Goal: Browse casually: Explore the website without a specific task or goal

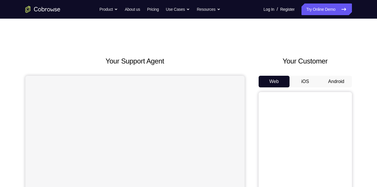
click at [327, 81] on button "Android" at bounding box center [336, 82] width 31 height 12
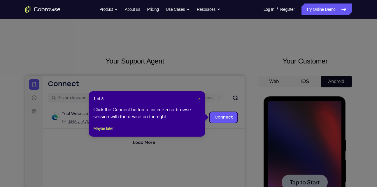
click at [198, 99] on span "×" at bounding box center [199, 99] width 2 height 5
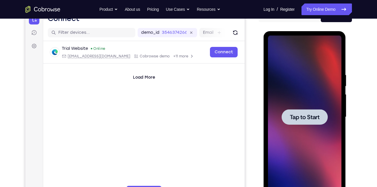
scroll to position [66, 0]
click at [311, 131] on div at bounding box center [305, 116] width 74 height 163
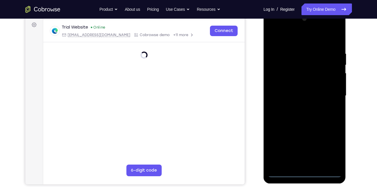
scroll to position [87, 0]
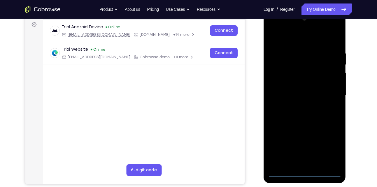
click at [303, 173] on div at bounding box center [305, 95] width 74 height 163
click at [328, 151] on div at bounding box center [305, 95] width 74 height 163
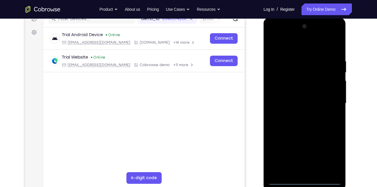
scroll to position [79, 0]
click at [305, 49] on div at bounding box center [305, 103] width 74 height 163
click at [330, 102] on div at bounding box center [305, 103] width 74 height 163
click at [299, 115] on div at bounding box center [305, 103] width 74 height 163
click at [311, 97] on div at bounding box center [305, 103] width 74 height 163
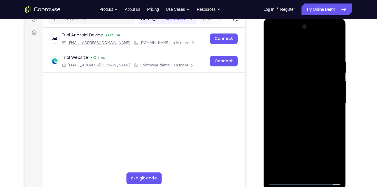
click at [308, 102] on div at bounding box center [305, 103] width 74 height 163
click at [299, 129] on div at bounding box center [305, 103] width 74 height 163
click at [337, 172] on div at bounding box center [305, 103] width 74 height 163
click at [274, 75] on div at bounding box center [305, 103] width 74 height 163
drag, startPoint x: 295, startPoint y: 50, endPoint x: 280, endPoint y: 11, distance: 41.9
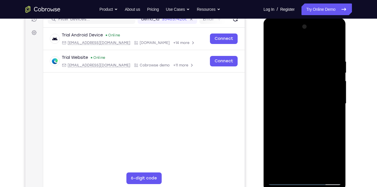
click at [280, 18] on html "Online web based iOS Simulators and Android Emulators. Run iPhone, iPad, Mobile…" at bounding box center [305, 105] width 83 height 175
click at [329, 171] on div at bounding box center [305, 103] width 74 height 163
click at [330, 142] on div at bounding box center [305, 103] width 74 height 163
click at [327, 170] on div at bounding box center [305, 103] width 74 height 163
click at [327, 136] on div at bounding box center [305, 103] width 74 height 163
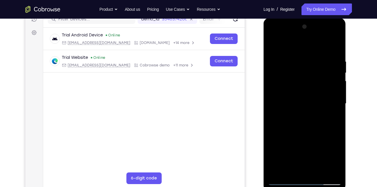
click at [328, 171] on div at bounding box center [305, 103] width 74 height 163
click at [328, 121] on div at bounding box center [305, 103] width 74 height 163
click at [328, 170] on div at bounding box center [305, 103] width 74 height 163
click at [330, 137] on div at bounding box center [305, 103] width 74 height 163
click at [330, 170] on div at bounding box center [305, 103] width 74 height 163
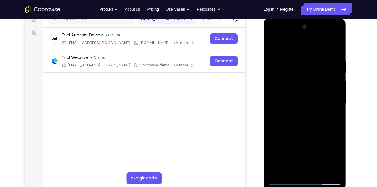
click at [329, 134] on div at bounding box center [305, 103] width 74 height 163
click at [329, 172] on div at bounding box center [305, 103] width 74 height 163
click at [279, 113] on div at bounding box center [305, 103] width 74 height 163
click at [299, 170] on div at bounding box center [305, 103] width 74 height 163
click at [284, 180] on div at bounding box center [305, 103] width 74 height 163
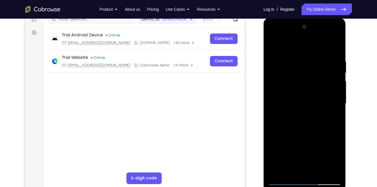
click at [336, 171] on div at bounding box center [305, 103] width 74 height 163
click at [335, 133] on div at bounding box center [305, 103] width 74 height 163
click at [300, 170] on div at bounding box center [305, 103] width 74 height 163
click at [290, 170] on div at bounding box center [305, 103] width 74 height 163
click at [323, 137] on div at bounding box center [305, 103] width 74 height 163
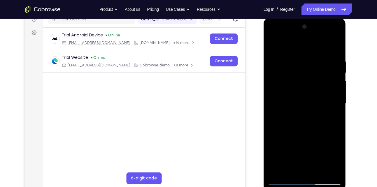
click at [323, 137] on div at bounding box center [305, 103] width 74 height 163
click at [283, 181] on div at bounding box center [305, 103] width 74 height 163
click at [332, 171] on div at bounding box center [305, 103] width 74 height 163
click at [332, 60] on div at bounding box center [305, 103] width 74 height 163
click at [326, 169] on div at bounding box center [305, 103] width 74 height 163
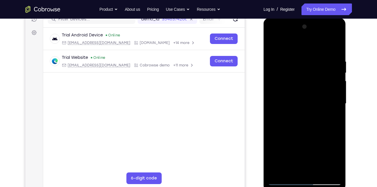
click at [327, 106] on div at bounding box center [305, 103] width 74 height 163
drag, startPoint x: 328, startPoint y: 74, endPoint x: 292, endPoint y: 74, distance: 36.2
click at [292, 74] on div at bounding box center [305, 103] width 74 height 163
click at [328, 170] on div at bounding box center [305, 103] width 74 height 163
click at [324, 106] on div at bounding box center [305, 103] width 74 height 163
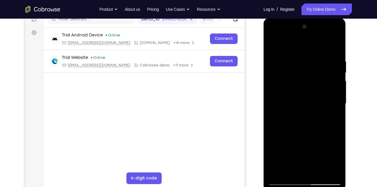
click at [324, 106] on div at bounding box center [305, 103] width 74 height 163
click at [334, 48] on div at bounding box center [305, 103] width 74 height 163
click at [316, 61] on div at bounding box center [305, 103] width 74 height 163
click at [333, 172] on div at bounding box center [305, 103] width 74 height 163
click at [334, 50] on div at bounding box center [305, 103] width 74 height 163
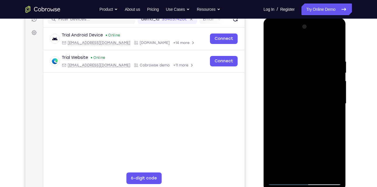
click at [297, 59] on div at bounding box center [305, 103] width 74 height 163
click at [333, 170] on div at bounding box center [305, 103] width 74 height 163
click at [334, 48] on div at bounding box center [305, 103] width 74 height 163
click at [317, 173] on div at bounding box center [305, 103] width 74 height 163
click at [309, 137] on div at bounding box center [305, 103] width 74 height 163
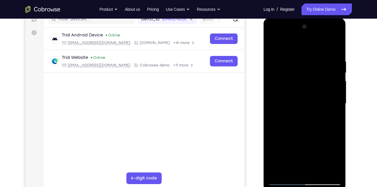
click at [315, 101] on div at bounding box center [305, 103] width 74 height 163
drag, startPoint x: 301, startPoint y: 123, endPoint x: 291, endPoint y: 92, distance: 33.3
click at [291, 92] on div at bounding box center [305, 103] width 74 height 163
drag, startPoint x: 286, startPoint y: 76, endPoint x: 293, endPoint y: 124, distance: 48.5
click at [293, 124] on div at bounding box center [305, 103] width 74 height 163
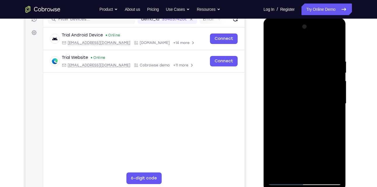
click at [284, 88] on div at bounding box center [305, 103] width 74 height 163
click at [306, 70] on div at bounding box center [305, 103] width 74 height 163
click at [334, 119] on div at bounding box center [305, 103] width 74 height 163
click at [273, 47] on div at bounding box center [305, 103] width 74 height 163
drag, startPoint x: 320, startPoint y: 166, endPoint x: 314, endPoint y: 144, distance: 22.8
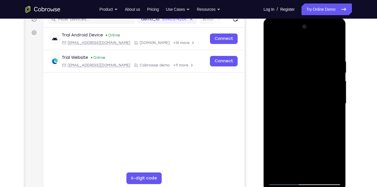
click at [314, 144] on div at bounding box center [305, 103] width 74 height 163
click at [314, 135] on div at bounding box center [305, 103] width 74 height 163
click at [299, 159] on div at bounding box center [305, 103] width 74 height 163
click at [275, 48] on div at bounding box center [305, 103] width 74 height 163
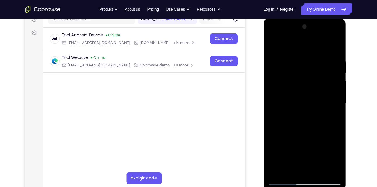
drag, startPoint x: 306, startPoint y: 158, endPoint x: 302, endPoint y: 154, distance: 6.4
click at [302, 154] on div at bounding box center [305, 103] width 74 height 163
click at [312, 144] on div at bounding box center [305, 103] width 74 height 163
click at [292, 158] on div at bounding box center [305, 103] width 74 height 163
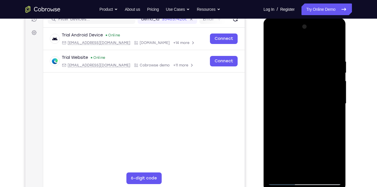
click at [274, 47] on div at bounding box center [305, 103] width 74 height 163
click at [308, 156] on div at bounding box center [305, 103] width 74 height 163
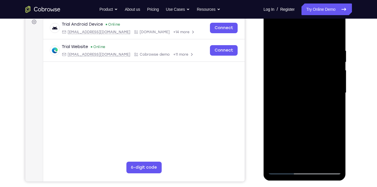
scroll to position [90, 0]
click at [299, 158] on div at bounding box center [305, 92] width 74 height 163
click at [291, 161] on div at bounding box center [305, 92] width 74 height 163
click at [273, 124] on div at bounding box center [305, 92] width 74 height 163
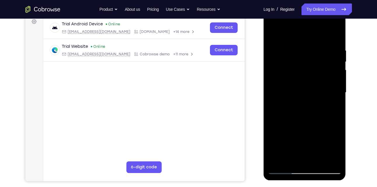
click at [273, 124] on div at bounding box center [305, 92] width 74 height 163
click at [332, 103] on div at bounding box center [305, 92] width 74 height 163
click at [274, 36] on div at bounding box center [305, 92] width 74 height 163
drag, startPoint x: 298, startPoint y: 105, endPoint x: 298, endPoint y: 120, distance: 14.3
click at [298, 120] on div at bounding box center [305, 92] width 74 height 163
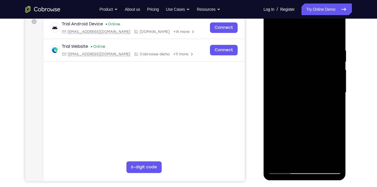
click at [308, 107] on div at bounding box center [305, 92] width 74 height 163
click at [308, 108] on div at bounding box center [305, 92] width 74 height 163
click at [288, 149] on div at bounding box center [305, 92] width 74 height 163
click at [275, 37] on div at bounding box center [305, 92] width 74 height 163
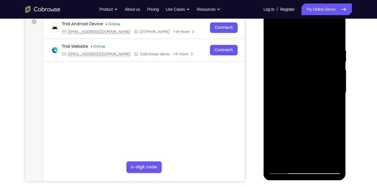
click at [298, 119] on div at bounding box center [305, 92] width 74 height 163
click at [297, 159] on div at bounding box center [305, 92] width 74 height 163
click at [290, 160] on div at bounding box center [305, 92] width 74 height 163
click at [274, 127] on div at bounding box center [305, 92] width 74 height 163
click at [277, 103] on div at bounding box center [305, 92] width 74 height 163
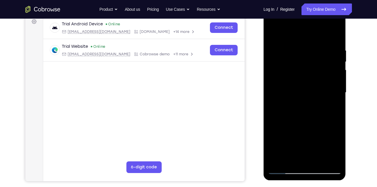
click at [332, 104] on div at bounding box center [305, 92] width 74 height 163
click at [275, 37] on div at bounding box center [305, 92] width 74 height 163
drag, startPoint x: 308, startPoint y: 117, endPoint x: 309, endPoint y: 109, distance: 7.9
click at [309, 109] on div at bounding box center [305, 92] width 74 height 163
drag, startPoint x: 311, startPoint y: 141, endPoint x: 308, endPoint y: 98, distance: 43.0
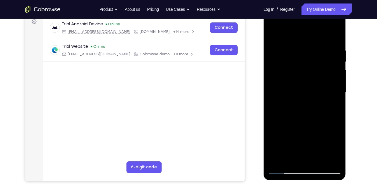
click at [308, 98] on div at bounding box center [305, 92] width 74 height 163
click at [304, 140] on div at bounding box center [305, 92] width 74 height 163
click at [282, 37] on div at bounding box center [305, 92] width 74 height 163
click at [330, 109] on div at bounding box center [305, 92] width 74 height 163
click at [332, 162] on div at bounding box center [305, 92] width 74 height 163
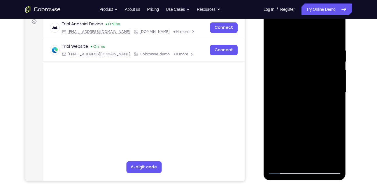
click at [277, 164] on div at bounding box center [305, 92] width 74 height 163
click at [337, 34] on div at bounding box center [305, 92] width 74 height 163
click at [304, 48] on div at bounding box center [305, 92] width 74 height 163
drag, startPoint x: 303, startPoint y: 124, endPoint x: 296, endPoint y: 86, distance: 38.6
click at [296, 86] on div at bounding box center [305, 92] width 74 height 163
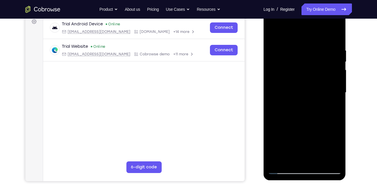
drag, startPoint x: 296, startPoint y: 137, endPoint x: 291, endPoint y: 100, distance: 38.3
click at [291, 100] on div at bounding box center [305, 92] width 74 height 163
click at [311, 87] on div at bounding box center [305, 92] width 74 height 163
drag, startPoint x: 293, startPoint y: 115, endPoint x: 290, endPoint y: 84, distance: 31.1
click at [290, 84] on div at bounding box center [305, 92] width 74 height 163
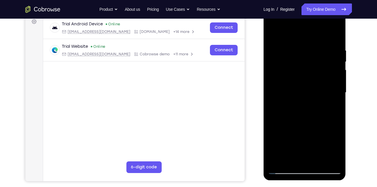
drag, startPoint x: 291, startPoint y: 118, endPoint x: 286, endPoint y: 74, distance: 44.0
click at [286, 74] on div at bounding box center [305, 92] width 74 height 163
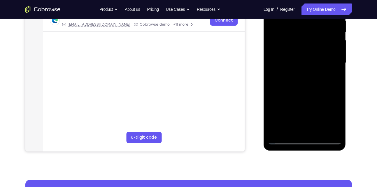
scroll to position [119, 0]
click at [277, 134] on div at bounding box center [305, 63] width 74 height 163
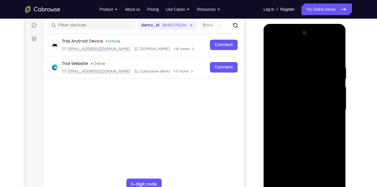
scroll to position [72, 0]
click at [313, 69] on div at bounding box center [305, 110] width 74 height 163
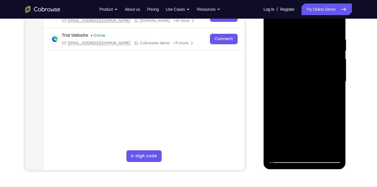
scroll to position [113, 0]
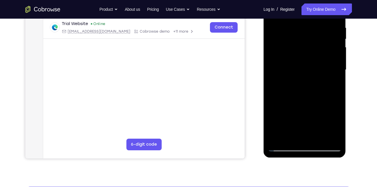
click at [292, 134] on div at bounding box center [305, 69] width 74 height 163
click at [283, 148] on div at bounding box center [305, 69] width 74 height 163
click at [335, 137] on div at bounding box center [305, 69] width 74 height 163
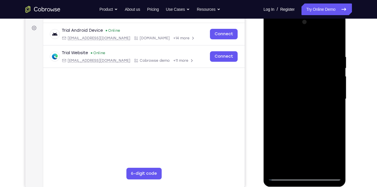
scroll to position [81, 0]
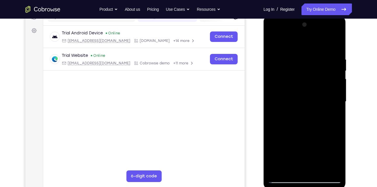
click at [322, 89] on div at bounding box center [305, 101] width 74 height 163
click at [337, 47] on div at bounding box center [305, 101] width 74 height 163
drag, startPoint x: 306, startPoint y: 63, endPoint x: 312, endPoint y: 134, distance: 71.1
click at [312, 134] on div at bounding box center [305, 101] width 74 height 163
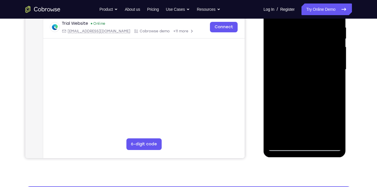
scroll to position [114, 0]
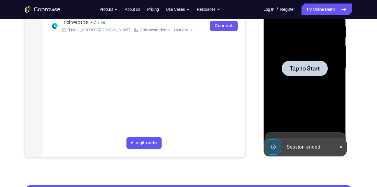
click at [295, 67] on span "Tap to Start" at bounding box center [305, 69] width 30 height 6
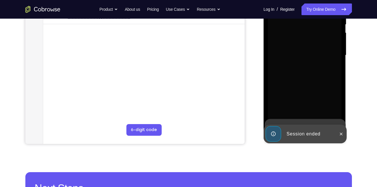
scroll to position [130, 0]
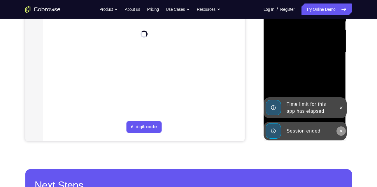
click at [343, 130] on icon at bounding box center [341, 131] width 5 height 5
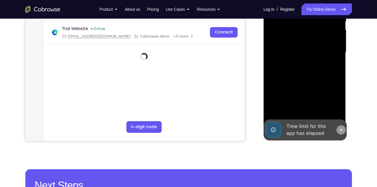
click at [339, 129] on icon at bounding box center [341, 130] width 5 height 5
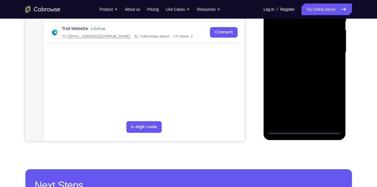
click at [304, 130] on div at bounding box center [305, 52] width 74 height 163
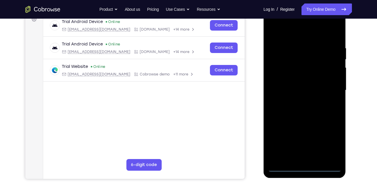
scroll to position [92, 0]
click at [329, 144] on div at bounding box center [305, 90] width 74 height 163
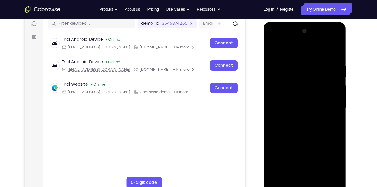
click at [303, 54] on div at bounding box center [305, 108] width 74 height 163
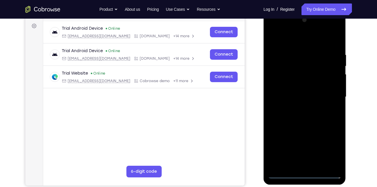
click at [329, 91] on div at bounding box center [305, 96] width 74 height 163
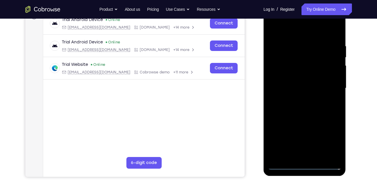
click at [297, 100] on div at bounding box center [305, 88] width 74 height 163
click at [310, 81] on div at bounding box center [305, 88] width 74 height 163
click at [312, 88] on div at bounding box center [305, 88] width 74 height 163
click at [311, 105] on div at bounding box center [305, 88] width 74 height 163
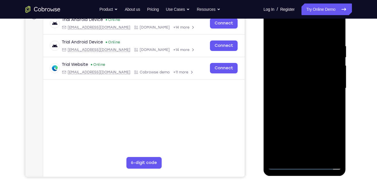
drag, startPoint x: 278, startPoint y: 29, endPoint x: 273, endPoint y: 6, distance: 23.4
click at [273, 7] on div at bounding box center [305, 88] width 74 height 163
drag, startPoint x: 305, startPoint y: 89, endPoint x: 306, endPoint y: 50, distance: 39.7
click at [306, 50] on div at bounding box center [305, 88] width 74 height 163
click at [335, 34] on div at bounding box center [305, 88] width 74 height 163
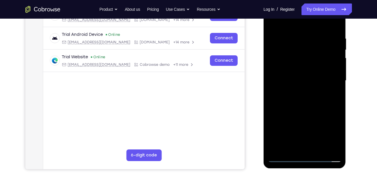
scroll to position [111, 0]
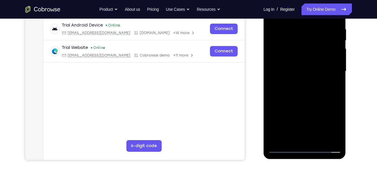
drag, startPoint x: 303, startPoint y: 72, endPoint x: 297, endPoint y: 58, distance: 15.4
click at [297, 58] on div at bounding box center [305, 71] width 74 height 163
click at [287, 51] on div at bounding box center [305, 71] width 74 height 163
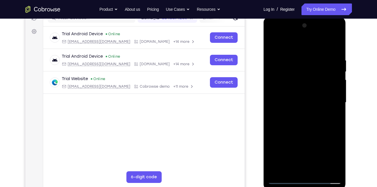
scroll to position [80, 0]
click at [302, 120] on div at bounding box center [305, 102] width 74 height 163
click at [302, 89] on div at bounding box center [305, 102] width 74 height 163
click at [313, 128] on div at bounding box center [305, 102] width 74 height 163
drag, startPoint x: 304, startPoint y: 48, endPoint x: 299, endPoint y: 14, distance: 34.4
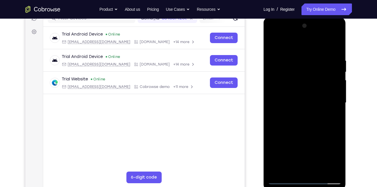
click at [299, 17] on html "Online web based iOS Simulators and Android Emulators. Run iPhone, iPad, Mobile…" at bounding box center [305, 104] width 83 height 175
drag, startPoint x: 302, startPoint y: 113, endPoint x: 299, endPoint y: 62, distance: 50.8
click at [299, 62] on div at bounding box center [305, 102] width 74 height 163
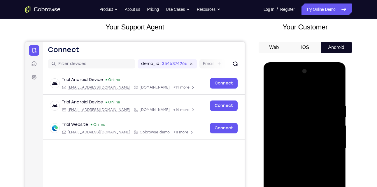
scroll to position [34, 0]
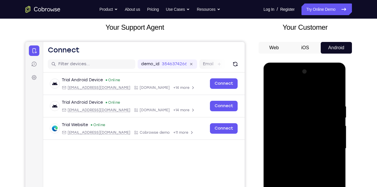
click at [304, 53] on button "iOS" at bounding box center [305, 48] width 31 height 12
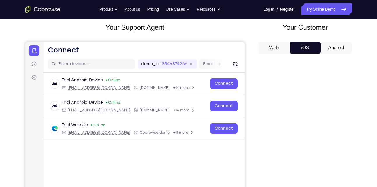
click at [331, 47] on button "Android" at bounding box center [336, 48] width 31 height 12
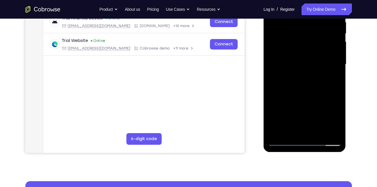
scroll to position [0, 0]
click at [305, 142] on div at bounding box center [305, 64] width 74 height 163
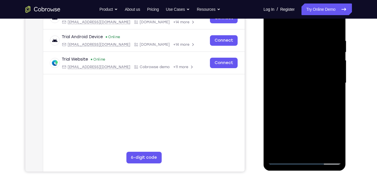
scroll to position [99, 0]
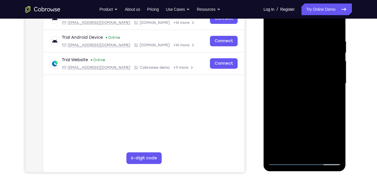
click at [328, 132] on div at bounding box center [305, 83] width 74 height 163
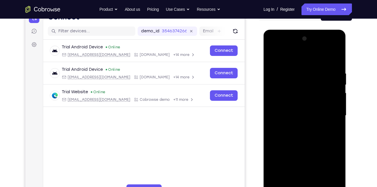
scroll to position [66, 0]
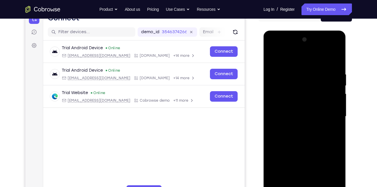
click at [335, 89] on div at bounding box center [305, 116] width 74 height 163
click at [321, 100] on div at bounding box center [305, 116] width 74 height 163
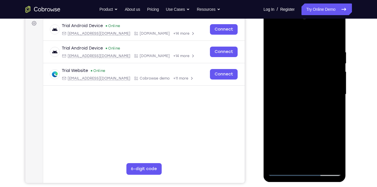
scroll to position [88, 0]
click at [296, 47] on div at bounding box center [305, 94] width 74 height 163
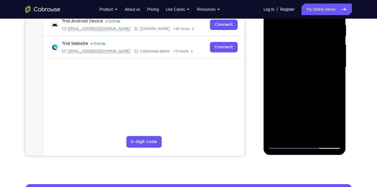
click at [335, 134] on div at bounding box center [305, 67] width 74 height 163
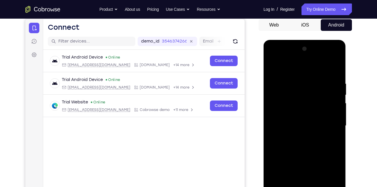
scroll to position [56, 0]
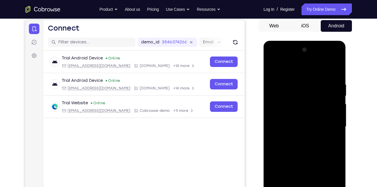
click at [334, 85] on div at bounding box center [305, 126] width 74 height 163
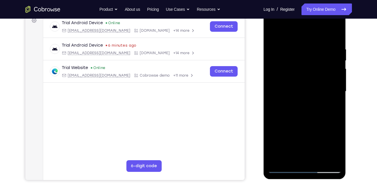
scroll to position [91, 0]
click at [334, 85] on div at bounding box center [305, 91] width 74 height 163
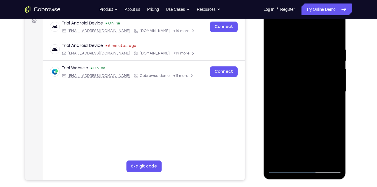
click at [334, 85] on div at bounding box center [305, 91] width 74 height 163
click at [333, 79] on div at bounding box center [305, 91] width 74 height 163
click at [330, 72] on div at bounding box center [305, 91] width 74 height 163
click at [334, 70] on div at bounding box center [305, 91] width 74 height 163
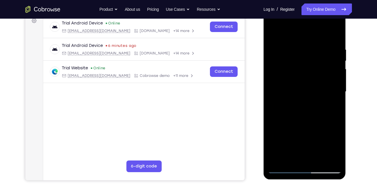
click at [334, 70] on div at bounding box center [305, 91] width 74 height 163
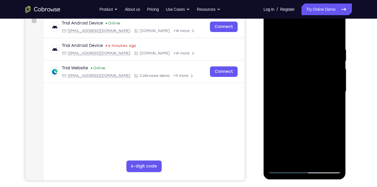
click at [339, 70] on div at bounding box center [305, 91] width 74 height 163
click at [334, 69] on div at bounding box center [305, 91] width 74 height 163
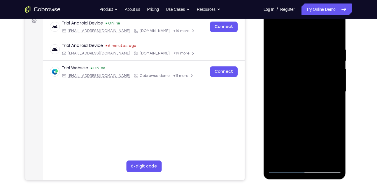
click at [283, 79] on div at bounding box center [305, 91] width 74 height 163
click at [329, 74] on div at bounding box center [305, 91] width 74 height 163
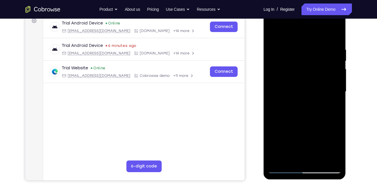
click at [329, 74] on div at bounding box center [305, 91] width 74 height 163
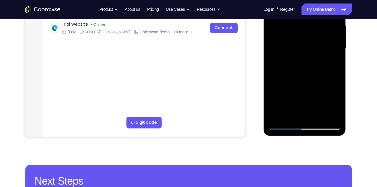
click at [334, 116] on div at bounding box center [305, 47] width 74 height 163
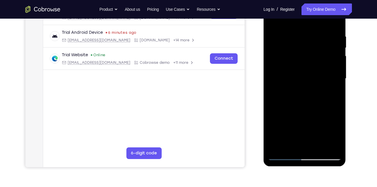
click at [333, 74] on div at bounding box center [305, 78] width 74 height 163
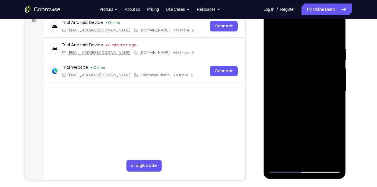
scroll to position [91, 0]
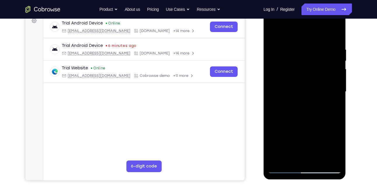
click at [333, 74] on div at bounding box center [305, 91] width 74 height 163
click at [277, 74] on div at bounding box center [305, 91] width 74 height 163
click at [328, 62] on div at bounding box center [305, 91] width 74 height 163
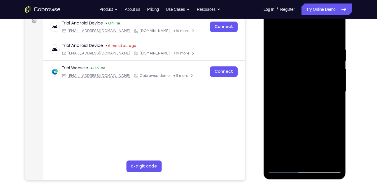
click at [328, 62] on div at bounding box center [305, 91] width 74 height 163
click at [330, 64] on div at bounding box center [305, 91] width 74 height 163
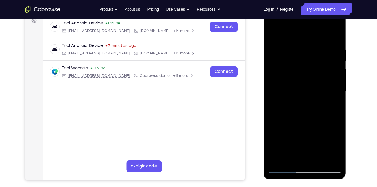
click at [330, 64] on div at bounding box center [305, 91] width 74 height 163
click at [332, 63] on div at bounding box center [305, 91] width 74 height 163
drag, startPoint x: 332, startPoint y: 63, endPoint x: 301, endPoint y: 67, distance: 31.2
click at [301, 67] on div at bounding box center [305, 91] width 74 height 163
click at [328, 71] on div at bounding box center [305, 91] width 74 height 163
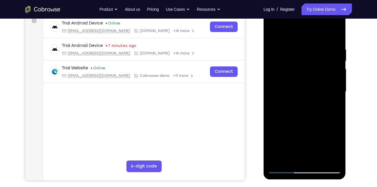
click at [328, 71] on div at bounding box center [305, 91] width 74 height 163
drag, startPoint x: 326, startPoint y: 72, endPoint x: 285, endPoint y: 72, distance: 40.6
click at [285, 72] on div at bounding box center [305, 91] width 74 height 163
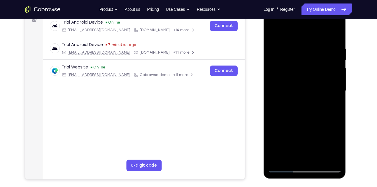
scroll to position [90, 0]
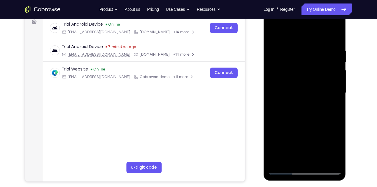
click at [334, 69] on div at bounding box center [305, 92] width 74 height 163
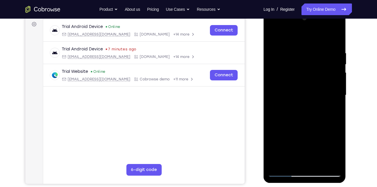
scroll to position [86, 0]
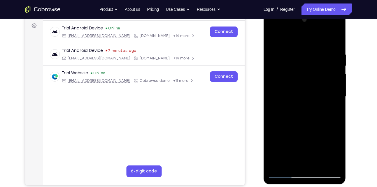
click at [334, 69] on div at bounding box center [305, 96] width 74 height 163
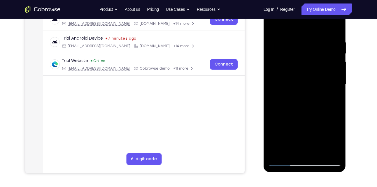
scroll to position [98, 0]
click at [334, 69] on div at bounding box center [305, 84] width 74 height 163
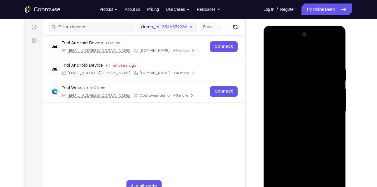
scroll to position [71, 0]
click at [333, 74] on div at bounding box center [305, 111] width 74 height 163
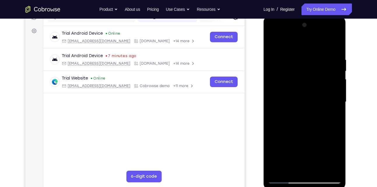
scroll to position [81, 0]
click at [333, 74] on div at bounding box center [305, 101] width 74 height 163
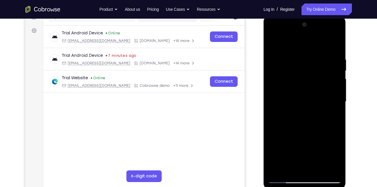
drag, startPoint x: 333, startPoint y: 65, endPoint x: 333, endPoint y: 74, distance: 9.6
click at [333, 74] on div at bounding box center [305, 101] width 74 height 163
drag, startPoint x: 333, startPoint y: 74, endPoint x: 291, endPoint y: 79, distance: 42.4
click at [291, 79] on div at bounding box center [305, 101] width 74 height 163
click at [279, 82] on div at bounding box center [305, 101] width 74 height 163
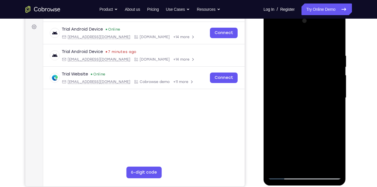
scroll to position [93, 0]
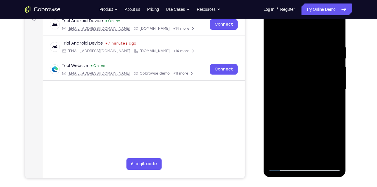
click at [338, 82] on div at bounding box center [305, 89] width 74 height 163
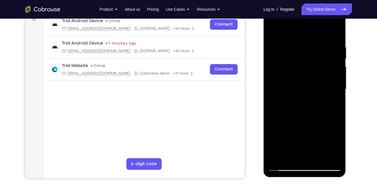
click at [338, 82] on div at bounding box center [305, 89] width 74 height 163
click at [335, 81] on div at bounding box center [305, 89] width 74 height 163
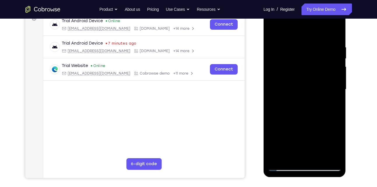
click at [335, 81] on div at bounding box center [305, 89] width 74 height 163
click at [276, 89] on div at bounding box center [305, 89] width 74 height 163
drag, startPoint x: 328, startPoint y: 73, endPoint x: 295, endPoint y: 70, distance: 33.4
click at [295, 70] on div at bounding box center [305, 89] width 74 height 163
click at [331, 68] on div at bounding box center [305, 89] width 74 height 163
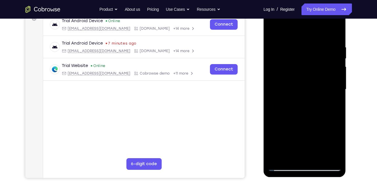
click at [331, 68] on div at bounding box center [305, 89] width 74 height 163
drag, startPoint x: 331, startPoint y: 68, endPoint x: 287, endPoint y: 78, distance: 44.9
click at [287, 78] on div at bounding box center [305, 89] width 74 height 163
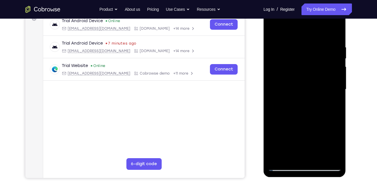
click at [329, 67] on div at bounding box center [305, 89] width 74 height 163
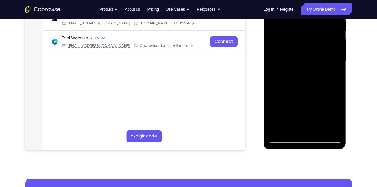
click at [330, 62] on div at bounding box center [305, 61] width 74 height 163
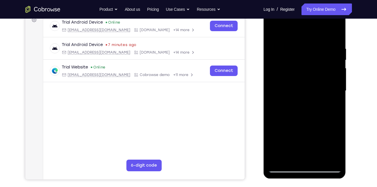
click at [330, 62] on div at bounding box center [305, 90] width 74 height 163
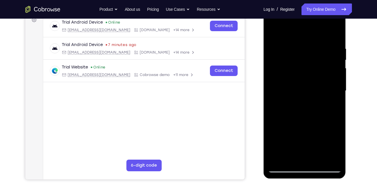
click at [330, 62] on div at bounding box center [305, 90] width 74 height 163
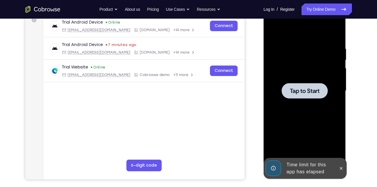
click at [330, 62] on div at bounding box center [305, 90] width 74 height 163
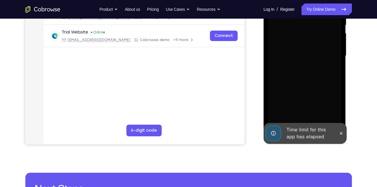
scroll to position [127, 0]
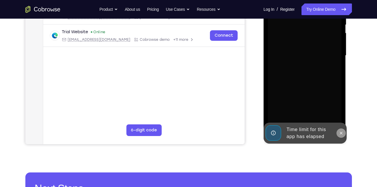
click at [343, 132] on icon at bounding box center [341, 133] width 5 height 5
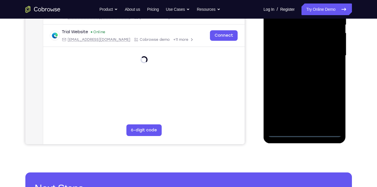
click at [305, 134] on div at bounding box center [305, 55] width 74 height 163
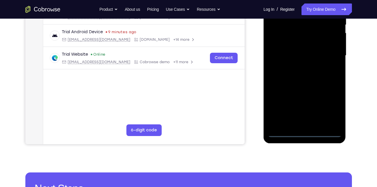
click at [330, 109] on div at bounding box center [305, 55] width 74 height 163
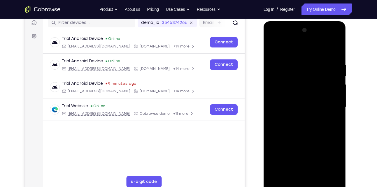
click at [299, 50] on div at bounding box center [305, 107] width 74 height 163
click at [331, 104] on div at bounding box center [305, 107] width 74 height 163
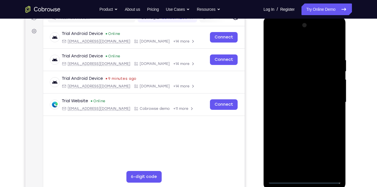
scroll to position [81, 0]
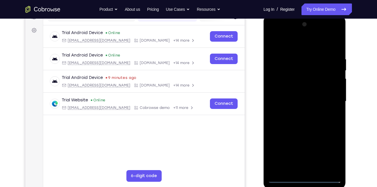
click at [298, 113] on div at bounding box center [305, 101] width 74 height 163
click at [300, 95] on div at bounding box center [305, 101] width 74 height 163
click at [302, 100] on div at bounding box center [305, 101] width 74 height 163
click at [304, 119] on div at bounding box center [305, 101] width 74 height 163
click at [304, 114] on div at bounding box center [305, 101] width 74 height 163
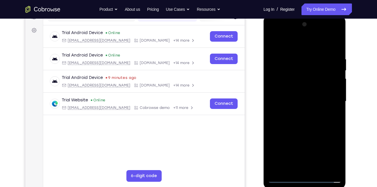
drag, startPoint x: 296, startPoint y: 48, endPoint x: 291, endPoint y: 33, distance: 15.6
click at [291, 33] on div at bounding box center [305, 101] width 74 height 163
click at [293, 55] on div at bounding box center [305, 101] width 74 height 163
click at [334, 50] on div at bounding box center [305, 101] width 74 height 163
click at [297, 57] on div at bounding box center [305, 101] width 74 height 163
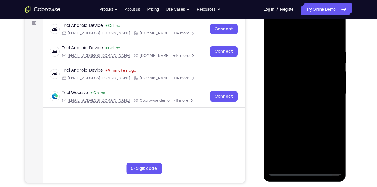
scroll to position [88, 0]
click at [330, 85] on div at bounding box center [305, 94] width 74 height 163
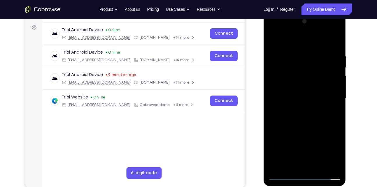
scroll to position [84, 0]
click at [330, 85] on div at bounding box center [305, 98] width 74 height 163
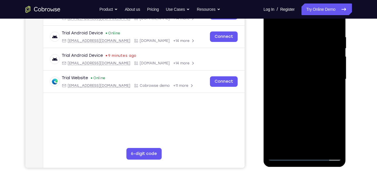
scroll to position [102, 0]
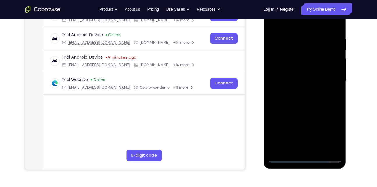
click at [330, 85] on div at bounding box center [305, 80] width 74 height 163
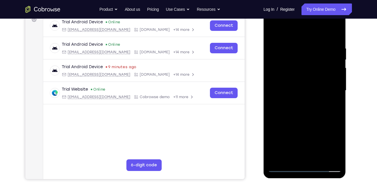
scroll to position [90, 0]
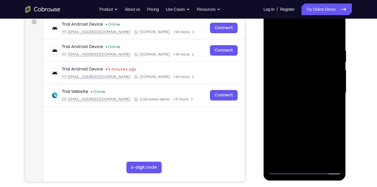
click at [330, 85] on div at bounding box center [305, 92] width 74 height 163
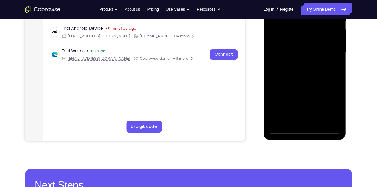
scroll to position [131, 0]
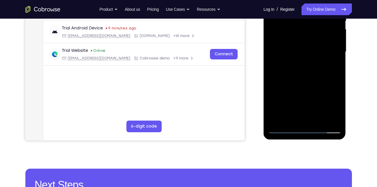
click at [332, 117] on div at bounding box center [305, 51] width 74 height 163
click at [330, 83] on div at bounding box center [305, 51] width 74 height 163
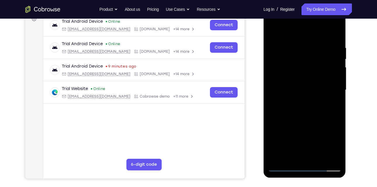
scroll to position [91, 0]
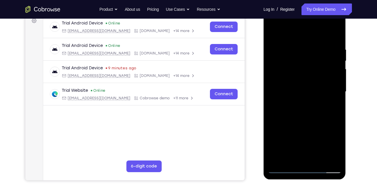
click at [332, 86] on div at bounding box center [305, 91] width 74 height 163
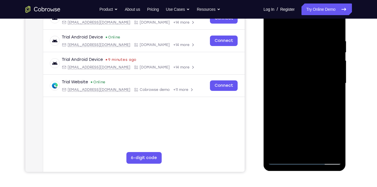
scroll to position [94, 0]
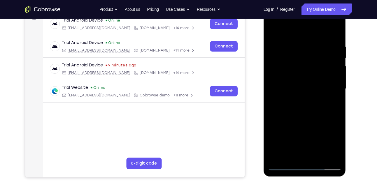
click at [269, 74] on div at bounding box center [305, 88] width 74 height 163
drag, startPoint x: 281, startPoint y: 90, endPoint x: 331, endPoint y: 95, distance: 50.7
click at [331, 95] on div at bounding box center [305, 88] width 74 height 163
click at [333, 79] on div at bounding box center [305, 89] width 74 height 163
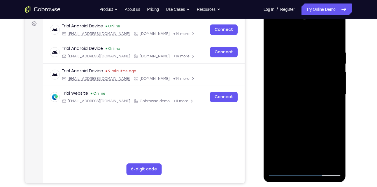
scroll to position [87, 0]
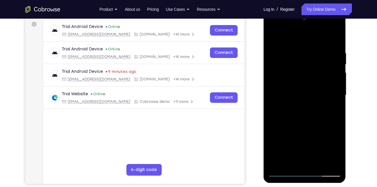
click at [333, 79] on div at bounding box center [305, 95] width 74 height 163
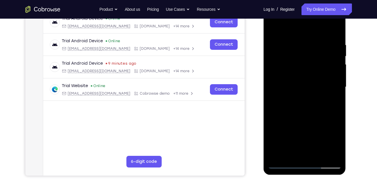
scroll to position [95, 0]
click at [333, 79] on div at bounding box center [305, 87] width 74 height 163
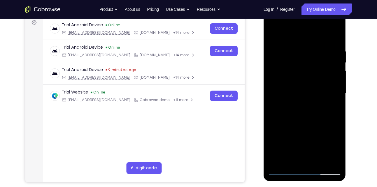
scroll to position [86, 0]
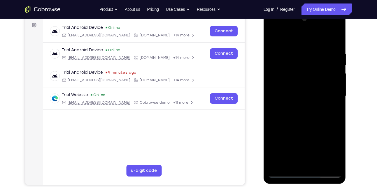
click at [333, 79] on div at bounding box center [305, 96] width 74 height 163
drag, startPoint x: 333, startPoint y: 86, endPoint x: 285, endPoint y: 84, distance: 47.9
click at [285, 84] on div at bounding box center [305, 96] width 74 height 163
click at [329, 72] on div at bounding box center [305, 96] width 74 height 163
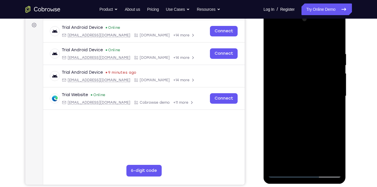
drag, startPoint x: 329, startPoint y: 72, endPoint x: 264, endPoint y: 73, distance: 65.1
click at [264, 73] on div at bounding box center [305, 97] width 83 height 174
click at [323, 65] on div at bounding box center [305, 96] width 74 height 163
click at [335, 76] on div at bounding box center [305, 96] width 74 height 163
click at [276, 84] on div at bounding box center [305, 96] width 74 height 163
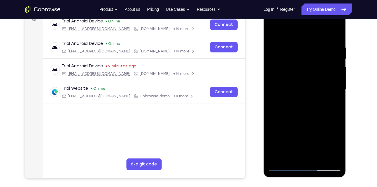
scroll to position [93, 0]
click at [336, 83] on div at bounding box center [305, 89] width 74 height 163
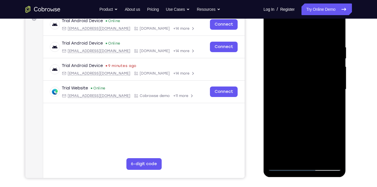
click at [336, 83] on div at bounding box center [305, 89] width 74 height 163
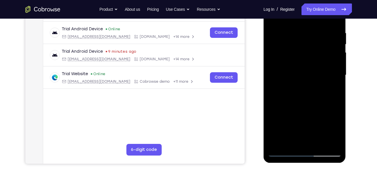
scroll to position [108, 0]
click at [332, 118] on div at bounding box center [305, 74] width 74 height 163
click at [326, 111] on div at bounding box center [305, 74] width 74 height 163
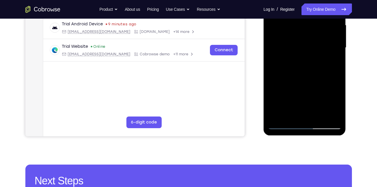
scroll to position [103, 0]
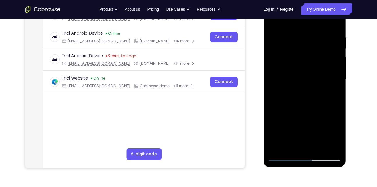
click at [274, 39] on div at bounding box center [305, 79] width 74 height 163
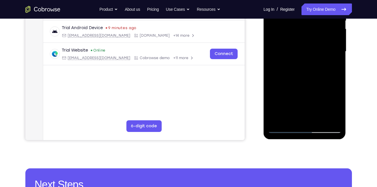
scroll to position [131, 0]
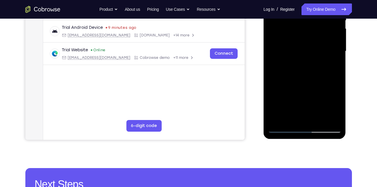
click at [293, 118] on div at bounding box center [305, 51] width 74 height 163
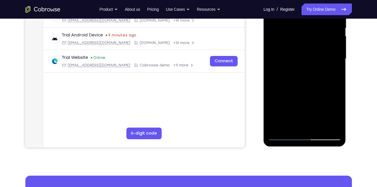
scroll to position [123, 0]
click at [284, 135] on div at bounding box center [305, 59] width 74 height 163
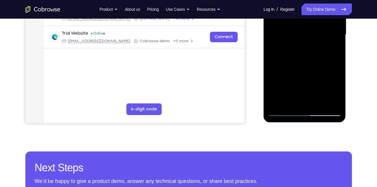
click at [285, 111] on div at bounding box center [305, 34] width 74 height 163
click at [297, 103] on div at bounding box center [305, 34] width 74 height 163
click at [290, 103] on div at bounding box center [305, 34] width 74 height 163
drag, startPoint x: 338, startPoint y: 57, endPoint x: 292, endPoint y: 53, distance: 46.3
click at [292, 53] on div at bounding box center [305, 34] width 74 height 163
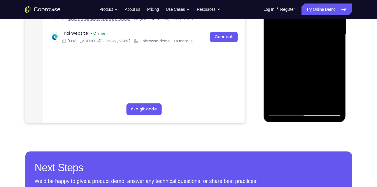
click at [330, 55] on div at bounding box center [305, 34] width 74 height 163
click at [273, 68] on div at bounding box center [305, 34] width 74 height 163
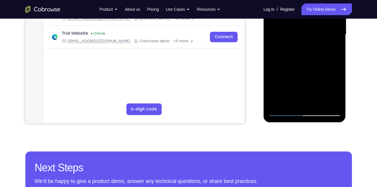
click at [285, 113] on div at bounding box center [305, 34] width 74 height 163
click at [330, 100] on div at bounding box center [305, 34] width 74 height 163
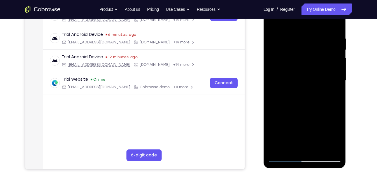
scroll to position [85, 0]
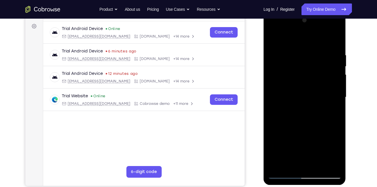
click at [336, 41] on div at bounding box center [305, 97] width 74 height 163
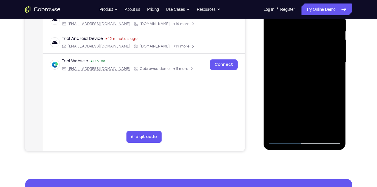
click at [317, 128] on div at bounding box center [305, 62] width 74 height 163
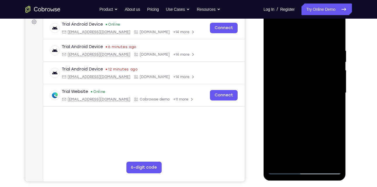
scroll to position [89, 0]
click at [307, 123] on div at bounding box center [305, 93] width 74 height 163
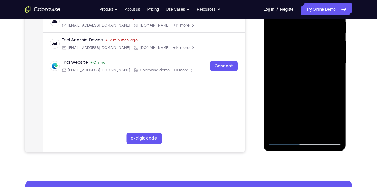
scroll to position [119, 0]
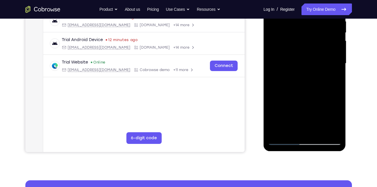
drag, startPoint x: 295, startPoint y: 100, endPoint x: 293, endPoint y: 93, distance: 7.4
click at [293, 93] on div at bounding box center [305, 63] width 74 height 163
drag, startPoint x: 296, startPoint y: 114, endPoint x: 293, endPoint y: 79, distance: 35.1
click at [293, 79] on div at bounding box center [305, 63] width 74 height 163
click at [309, 68] on div at bounding box center [305, 63] width 74 height 163
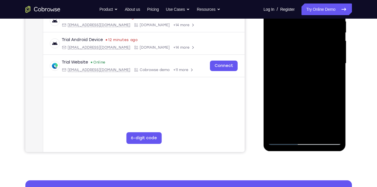
click at [304, 72] on div at bounding box center [305, 63] width 74 height 163
click at [300, 71] on div at bounding box center [305, 63] width 74 height 163
click at [299, 70] on div at bounding box center [305, 63] width 74 height 163
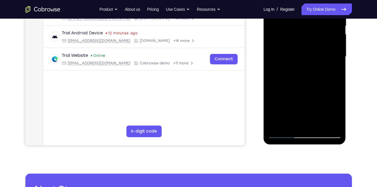
click at [298, 124] on div at bounding box center [305, 56] width 74 height 163
click at [290, 124] on div at bounding box center [305, 56] width 74 height 163
click at [321, 102] on div at bounding box center [305, 56] width 74 height 163
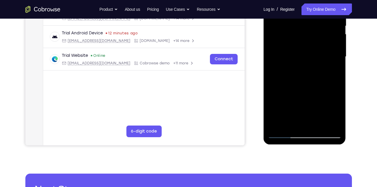
click at [321, 102] on div at bounding box center [305, 56] width 74 height 163
click at [332, 67] on div at bounding box center [305, 56] width 74 height 163
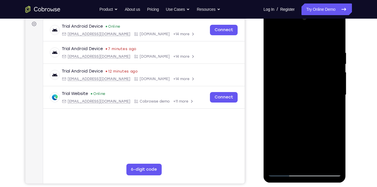
scroll to position [86, 0]
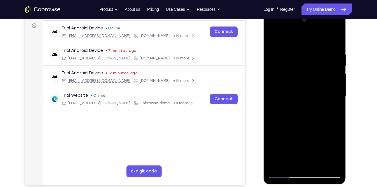
click at [274, 40] on div at bounding box center [305, 96] width 74 height 163
click at [337, 38] on div at bounding box center [305, 96] width 74 height 163
click at [302, 49] on div at bounding box center [305, 96] width 74 height 163
drag, startPoint x: 300, startPoint y: 105, endPoint x: 294, endPoint y: 58, distance: 48.2
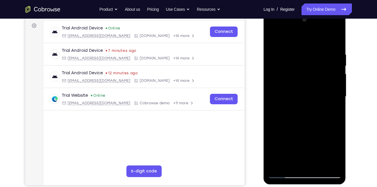
click at [294, 58] on div at bounding box center [305, 96] width 74 height 163
drag, startPoint x: 303, startPoint y: 114, endPoint x: 294, endPoint y: 70, distance: 44.7
click at [294, 70] on div at bounding box center [305, 96] width 74 height 163
drag, startPoint x: 298, startPoint y: 115, endPoint x: 293, endPoint y: 79, distance: 36.5
click at [293, 79] on div at bounding box center [305, 96] width 74 height 163
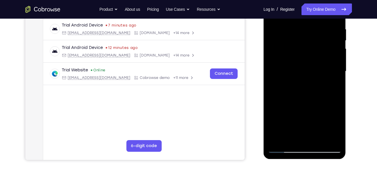
scroll to position [114, 0]
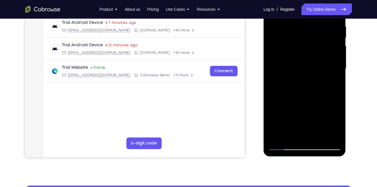
click at [278, 137] on div at bounding box center [305, 68] width 74 height 163
click at [328, 55] on div at bounding box center [305, 68] width 74 height 163
drag, startPoint x: 314, startPoint y: 34, endPoint x: 312, endPoint y: 135, distance: 100.4
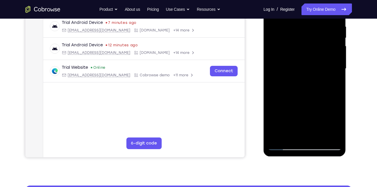
click at [312, 135] on div at bounding box center [305, 68] width 74 height 163
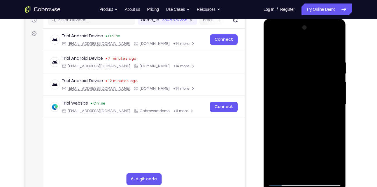
drag, startPoint x: 309, startPoint y: 65, endPoint x: 307, endPoint y: 145, distance: 80.0
click at [307, 145] on div at bounding box center [305, 104] width 74 height 163
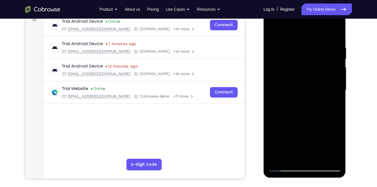
scroll to position [93, 0]
click at [296, 47] on div at bounding box center [305, 89] width 74 height 163
click at [336, 61] on div at bounding box center [305, 89] width 74 height 163
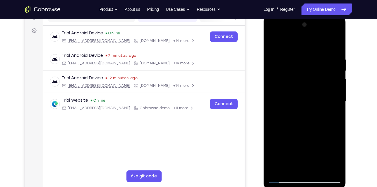
scroll to position [81, 0]
click at [326, 73] on div at bounding box center [305, 101] width 74 height 163
click at [276, 88] on div at bounding box center [305, 101] width 74 height 163
click at [276, 43] on div at bounding box center [305, 101] width 74 height 163
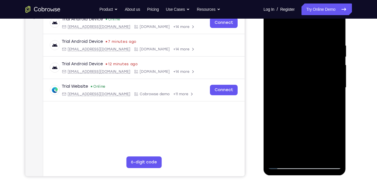
click at [327, 90] on div at bounding box center [305, 87] width 74 height 163
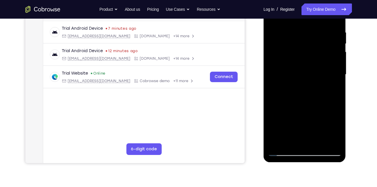
scroll to position [115, 0]
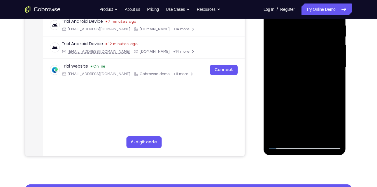
click at [318, 135] on div at bounding box center [305, 67] width 74 height 163
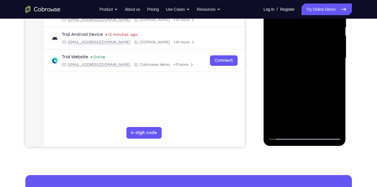
scroll to position [131, 0]
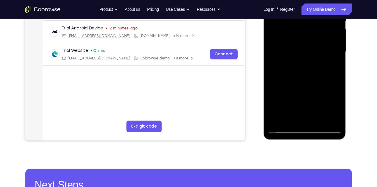
drag, startPoint x: 296, startPoint y: 88, endPoint x: 300, endPoint y: 44, distance: 44.2
click at [300, 44] on div at bounding box center [305, 51] width 74 height 163
drag, startPoint x: 301, startPoint y: 101, endPoint x: 294, endPoint y: 66, distance: 35.4
click at [294, 66] on div at bounding box center [305, 51] width 74 height 163
drag, startPoint x: 295, startPoint y: 110, endPoint x: 294, endPoint y: 62, distance: 47.3
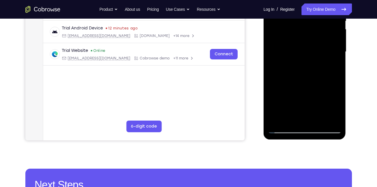
click at [294, 62] on div at bounding box center [305, 51] width 74 height 163
drag, startPoint x: 296, startPoint y: 101, endPoint x: 292, endPoint y: 37, distance: 63.7
click at [292, 37] on div at bounding box center [305, 51] width 74 height 163
click at [293, 60] on div at bounding box center [305, 51] width 74 height 163
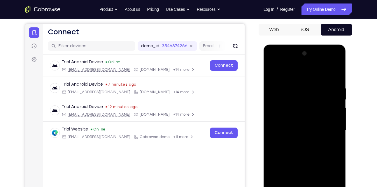
click at [274, 73] on div at bounding box center [305, 130] width 74 height 163
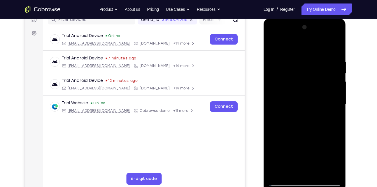
scroll to position [78, 0]
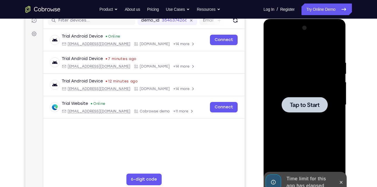
click at [326, 87] on div at bounding box center [305, 104] width 74 height 163
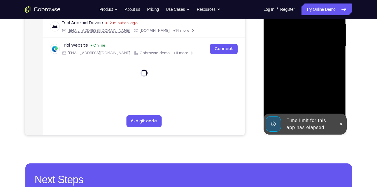
scroll to position [137, 0]
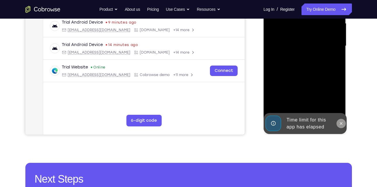
click at [340, 122] on icon at bounding box center [341, 123] width 5 height 5
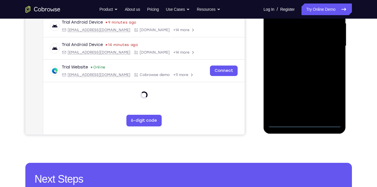
click at [306, 123] on div at bounding box center [305, 45] width 74 height 163
click at [330, 101] on div at bounding box center [305, 45] width 74 height 163
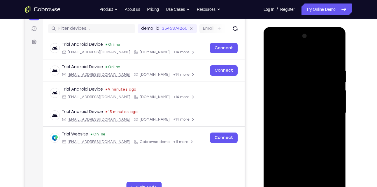
scroll to position [69, 0]
click at [309, 58] on div at bounding box center [305, 113] width 74 height 163
click at [327, 110] on div at bounding box center [305, 113] width 74 height 163
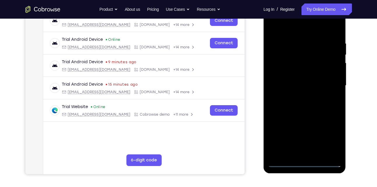
scroll to position [97, 0]
click at [299, 98] on div at bounding box center [305, 85] width 74 height 163
click at [306, 77] on div at bounding box center [305, 85] width 74 height 163
click at [316, 86] on div at bounding box center [305, 85] width 74 height 163
click at [310, 105] on div at bounding box center [305, 85] width 74 height 163
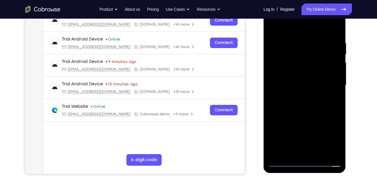
click at [310, 105] on div at bounding box center [305, 85] width 74 height 163
click at [338, 36] on div at bounding box center [305, 85] width 74 height 163
click at [296, 37] on div at bounding box center [305, 85] width 74 height 163
click at [334, 69] on div at bounding box center [305, 85] width 74 height 163
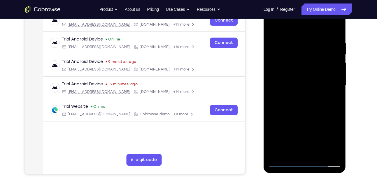
click at [334, 69] on div at bounding box center [305, 85] width 74 height 163
drag, startPoint x: 334, startPoint y: 69, endPoint x: 299, endPoint y: 74, distance: 34.8
click at [299, 74] on div at bounding box center [305, 85] width 74 height 163
click at [298, 30] on div at bounding box center [305, 85] width 74 height 163
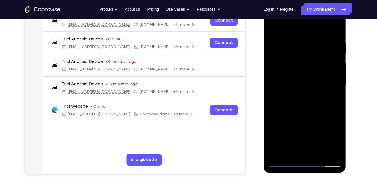
click at [274, 28] on div at bounding box center [305, 85] width 74 height 163
click at [328, 62] on div at bounding box center [305, 85] width 74 height 163
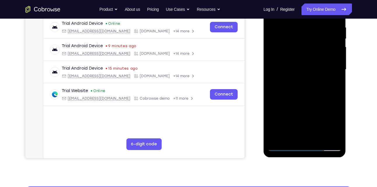
scroll to position [112, 0]
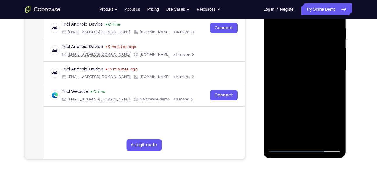
click at [328, 62] on div at bounding box center [305, 70] width 74 height 163
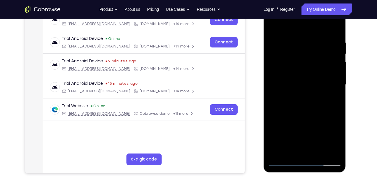
click at [335, 68] on div at bounding box center [305, 84] width 74 height 163
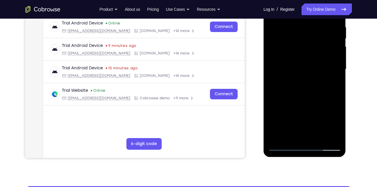
drag, startPoint x: 335, startPoint y: 52, endPoint x: 274, endPoint y: 75, distance: 64.5
click at [274, 75] on div at bounding box center [305, 69] width 74 height 163
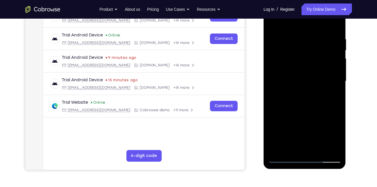
scroll to position [101, 0]
drag, startPoint x: 330, startPoint y: 57, endPoint x: 278, endPoint y: 63, distance: 52.3
click at [278, 63] on div at bounding box center [305, 81] width 74 height 163
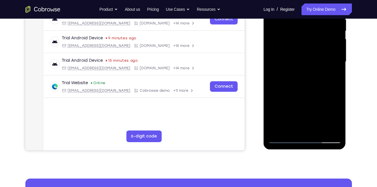
scroll to position [121, 0]
click at [329, 50] on div at bounding box center [305, 61] width 74 height 163
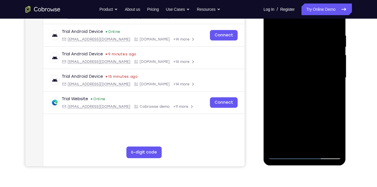
scroll to position [104, 0]
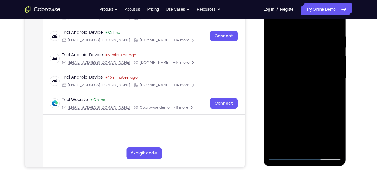
click at [331, 64] on div at bounding box center [305, 78] width 74 height 163
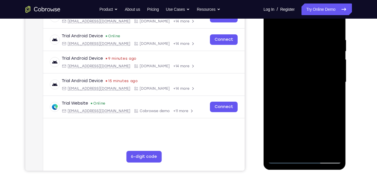
scroll to position [100, 0]
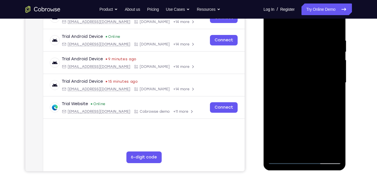
click at [331, 64] on div at bounding box center [305, 82] width 74 height 163
click at [276, 65] on div at bounding box center [305, 82] width 74 height 163
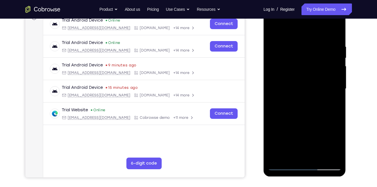
scroll to position [93, 0]
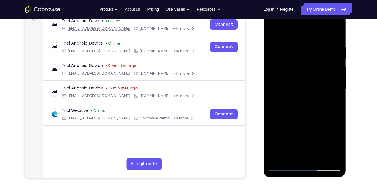
click at [329, 64] on div at bounding box center [305, 89] width 74 height 163
drag, startPoint x: 329, startPoint y: 64, endPoint x: 290, endPoint y: 73, distance: 40.3
click at [290, 73] on div at bounding box center [305, 89] width 74 height 163
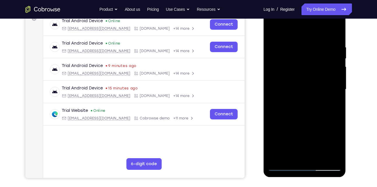
click at [335, 72] on div at bounding box center [305, 89] width 74 height 163
drag, startPoint x: 335, startPoint y: 72, endPoint x: 285, endPoint y: 73, distance: 49.6
click at [285, 73] on div at bounding box center [305, 89] width 74 height 163
drag, startPoint x: 335, startPoint y: 64, endPoint x: 287, endPoint y: 68, distance: 48.9
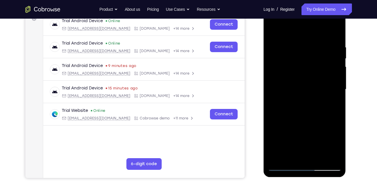
click at [287, 68] on div at bounding box center [305, 89] width 74 height 163
click at [333, 57] on div at bounding box center [305, 89] width 74 height 163
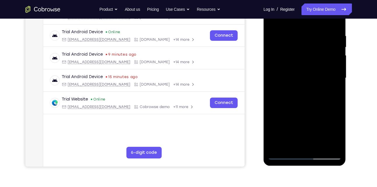
click at [278, 58] on div at bounding box center [305, 77] width 74 height 163
click at [327, 54] on div at bounding box center [305, 77] width 74 height 163
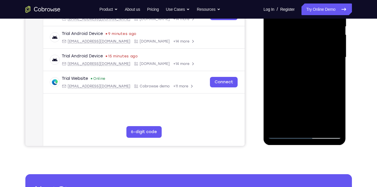
scroll to position [126, 0]
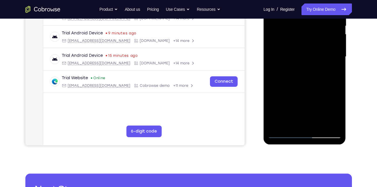
click at [275, 58] on div at bounding box center [305, 56] width 74 height 163
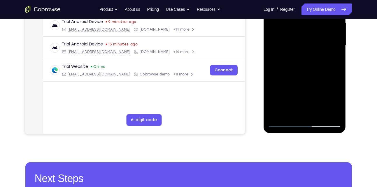
scroll to position [139, 0]
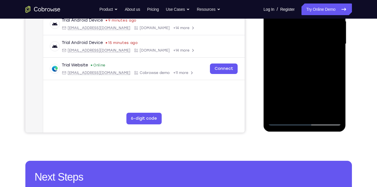
click at [328, 111] on div at bounding box center [305, 43] width 74 height 163
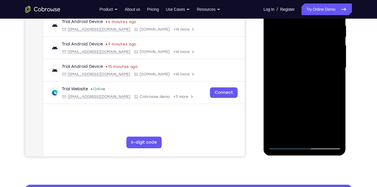
scroll to position [114, 0]
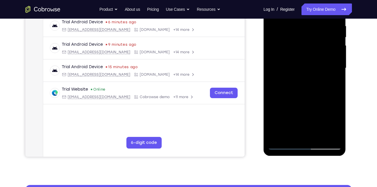
click at [330, 48] on div at bounding box center [305, 68] width 74 height 163
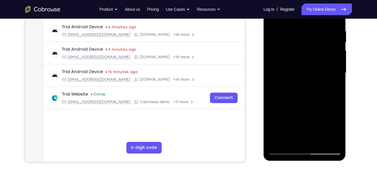
scroll to position [109, 0]
click at [333, 57] on div at bounding box center [305, 73] width 74 height 163
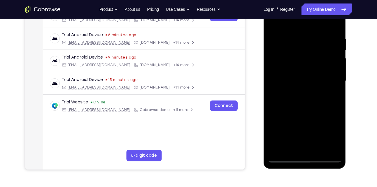
scroll to position [101, 0]
click at [333, 57] on div at bounding box center [305, 81] width 74 height 163
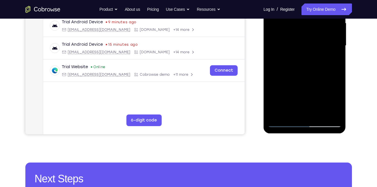
click at [333, 57] on div at bounding box center [305, 45] width 74 height 163
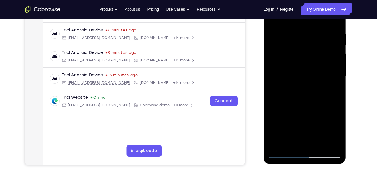
click at [333, 57] on div at bounding box center [305, 76] width 74 height 163
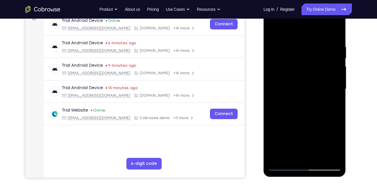
scroll to position [93, 0]
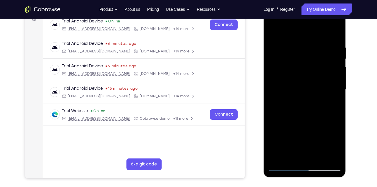
click at [333, 57] on div at bounding box center [305, 89] width 74 height 163
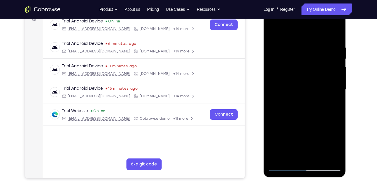
click at [333, 57] on div at bounding box center [305, 89] width 74 height 163
click at [274, 70] on div at bounding box center [305, 89] width 74 height 163
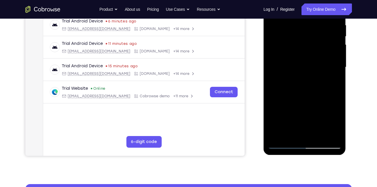
scroll to position [118, 0]
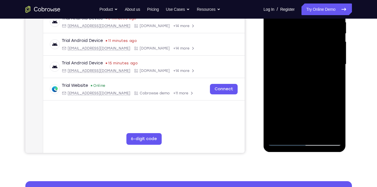
drag, startPoint x: 329, startPoint y: 60, endPoint x: 286, endPoint y: 59, distance: 42.6
click at [286, 59] on div at bounding box center [305, 64] width 74 height 163
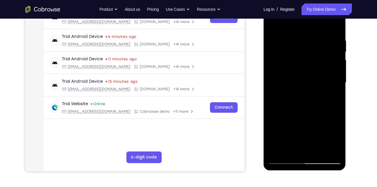
click at [336, 50] on div at bounding box center [305, 82] width 74 height 163
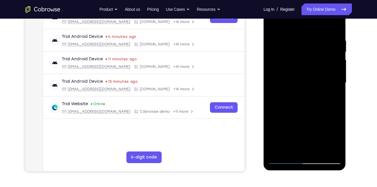
click at [336, 50] on div at bounding box center [305, 82] width 74 height 163
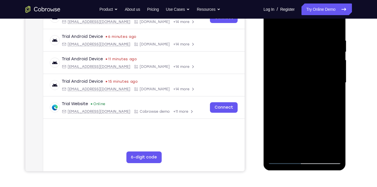
click at [336, 50] on div at bounding box center [305, 82] width 74 height 163
click at [330, 38] on div at bounding box center [305, 82] width 74 height 163
click at [333, 42] on div at bounding box center [305, 82] width 74 height 163
click at [273, 65] on div at bounding box center [305, 82] width 74 height 163
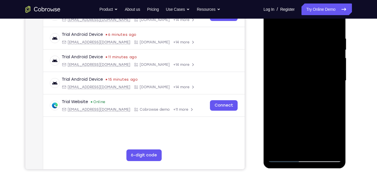
scroll to position [110, 0]
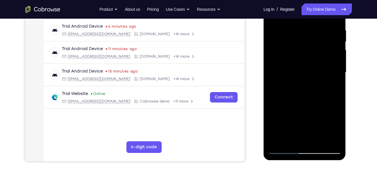
drag, startPoint x: 337, startPoint y: 67, endPoint x: 284, endPoint y: 80, distance: 53.9
click at [284, 80] on div at bounding box center [305, 72] width 74 height 163
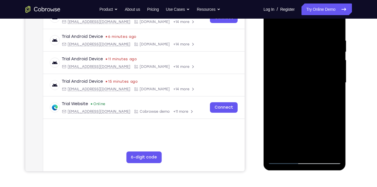
click at [331, 45] on div at bounding box center [305, 82] width 74 height 163
click at [336, 28] on div at bounding box center [305, 82] width 74 height 163
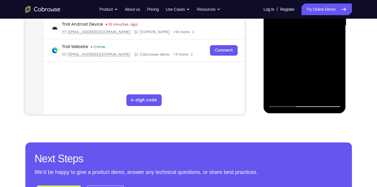
scroll to position [157, 0]
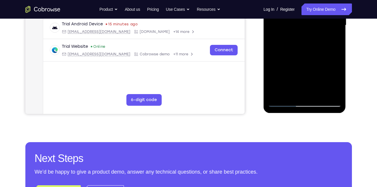
click at [320, 92] on div at bounding box center [305, 25] width 74 height 163
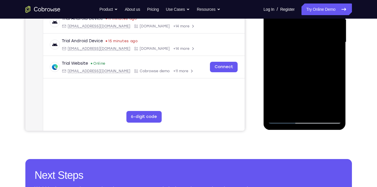
scroll to position [141, 0]
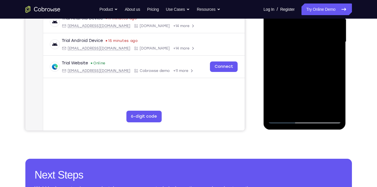
click at [320, 110] on div at bounding box center [305, 41] width 74 height 163
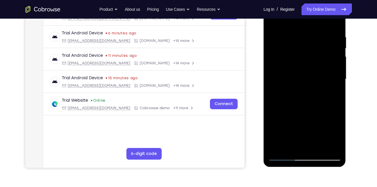
scroll to position [102, 0]
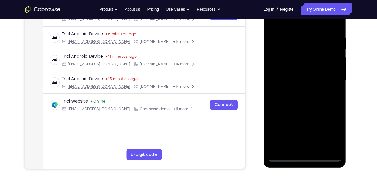
click at [306, 111] on div at bounding box center [305, 80] width 74 height 163
click at [337, 49] on div at bounding box center [305, 80] width 74 height 163
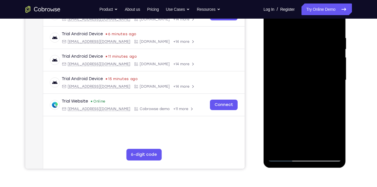
click at [337, 49] on div at bounding box center [305, 80] width 74 height 163
click at [274, 23] on div at bounding box center [305, 80] width 74 height 163
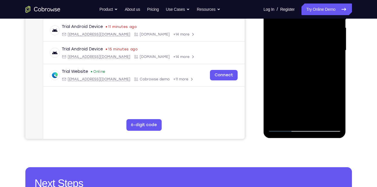
scroll to position [134, 0]
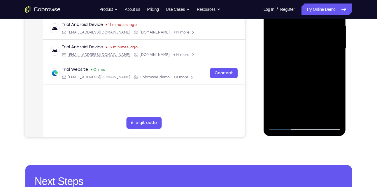
drag, startPoint x: 303, startPoint y: 78, endPoint x: 299, endPoint y: 38, distance: 40.8
click at [299, 38] on div at bounding box center [305, 48] width 74 height 163
drag, startPoint x: 306, startPoint y: 74, endPoint x: 300, endPoint y: 29, distance: 44.8
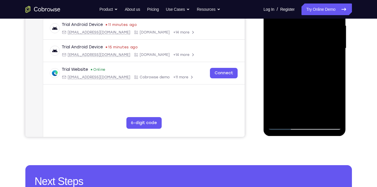
click at [300, 29] on div at bounding box center [305, 48] width 74 height 163
drag, startPoint x: 307, startPoint y: 85, endPoint x: 304, endPoint y: 33, distance: 51.8
click at [304, 33] on div at bounding box center [305, 48] width 74 height 163
click at [305, 66] on div at bounding box center [305, 48] width 74 height 163
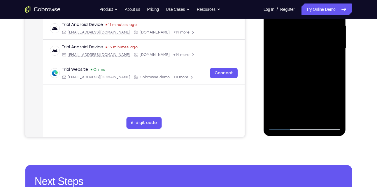
click at [305, 66] on div at bounding box center [305, 48] width 74 height 163
click at [336, 66] on div at bounding box center [305, 48] width 74 height 163
drag, startPoint x: 301, startPoint y: 80, endPoint x: 299, endPoint y: 54, distance: 26.3
click at [299, 54] on div at bounding box center [305, 48] width 74 height 163
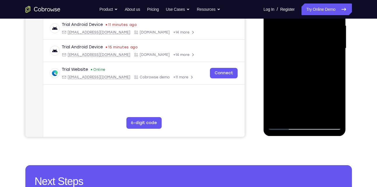
drag, startPoint x: 307, startPoint y: 83, endPoint x: 306, endPoint y: 56, distance: 27.1
click at [306, 56] on div at bounding box center [305, 48] width 74 height 163
click at [304, 42] on div at bounding box center [305, 48] width 74 height 163
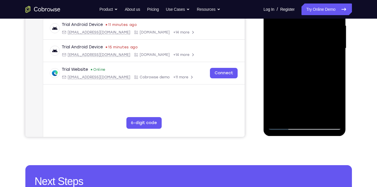
drag, startPoint x: 308, startPoint y: 80, endPoint x: 302, endPoint y: 42, distance: 38.4
click at [302, 42] on div at bounding box center [305, 48] width 74 height 163
click at [274, 34] on div at bounding box center [305, 48] width 74 height 163
drag, startPoint x: 295, startPoint y: 76, endPoint x: 292, endPoint y: 18, distance: 57.9
click at [292, 18] on div at bounding box center [305, 48] width 74 height 163
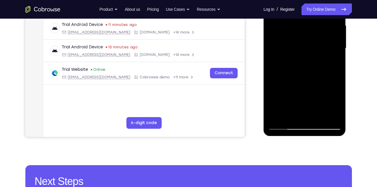
drag, startPoint x: 302, startPoint y: 81, endPoint x: 297, endPoint y: 31, distance: 50.4
click at [297, 31] on div at bounding box center [305, 48] width 74 height 163
drag, startPoint x: 304, startPoint y: 82, endPoint x: 301, endPoint y: 17, distance: 64.9
click at [301, 17] on div at bounding box center [305, 48] width 74 height 163
drag, startPoint x: 304, startPoint y: 63, endPoint x: 299, endPoint y: 26, distance: 37.4
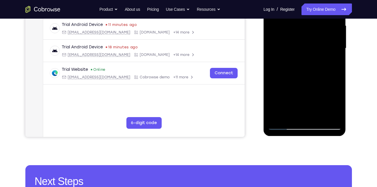
click at [299, 26] on div at bounding box center [305, 48] width 74 height 163
click at [273, 80] on div at bounding box center [305, 48] width 74 height 163
drag, startPoint x: 302, startPoint y: 89, endPoint x: 293, endPoint y: 41, distance: 49.0
click at [293, 41] on div at bounding box center [305, 48] width 74 height 163
drag, startPoint x: 302, startPoint y: 91, endPoint x: 294, endPoint y: 35, distance: 56.6
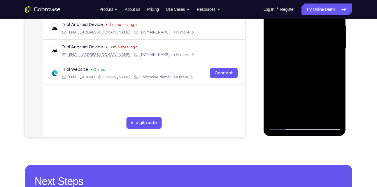
click at [294, 35] on div at bounding box center [305, 48] width 74 height 163
drag, startPoint x: 292, startPoint y: 78, endPoint x: 290, endPoint y: 52, distance: 26.4
click at [290, 52] on div at bounding box center [305, 48] width 74 height 163
click at [272, 82] on div at bounding box center [305, 48] width 74 height 163
drag, startPoint x: 300, startPoint y: 92, endPoint x: 292, endPoint y: 35, distance: 57.1
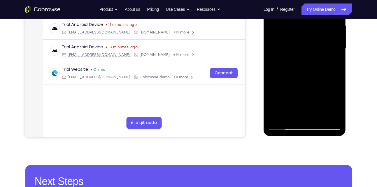
click at [292, 35] on div at bounding box center [305, 48] width 74 height 163
drag, startPoint x: 303, startPoint y: 77, endPoint x: 295, endPoint y: 27, distance: 50.2
click at [295, 27] on div at bounding box center [305, 48] width 74 height 163
drag, startPoint x: 301, startPoint y: 76, endPoint x: 299, endPoint y: 57, distance: 18.7
click at [299, 57] on div at bounding box center [305, 48] width 74 height 163
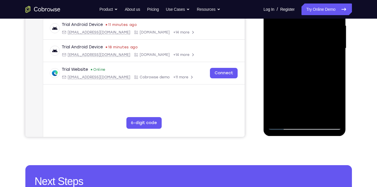
click at [274, 94] on div at bounding box center [305, 48] width 74 height 163
click at [338, 93] on div at bounding box center [305, 48] width 74 height 163
click at [339, 43] on div at bounding box center [305, 48] width 74 height 163
drag, startPoint x: 309, startPoint y: 95, endPoint x: 303, endPoint y: 32, distance: 62.8
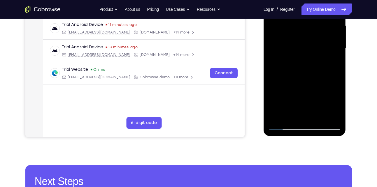
click at [303, 32] on div at bounding box center [305, 48] width 74 height 163
drag, startPoint x: 309, startPoint y: 89, endPoint x: 302, endPoint y: 28, distance: 61.2
click at [302, 28] on div at bounding box center [305, 48] width 74 height 163
drag, startPoint x: 308, startPoint y: 102, endPoint x: 302, endPoint y: 41, distance: 62.0
click at [302, 41] on div at bounding box center [305, 48] width 74 height 163
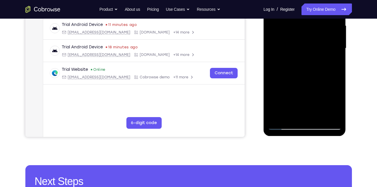
drag, startPoint x: 311, startPoint y: 81, endPoint x: 306, endPoint y: 36, distance: 44.7
click at [306, 36] on div at bounding box center [305, 48] width 74 height 163
drag, startPoint x: 311, startPoint y: 78, endPoint x: 308, endPoint y: 27, distance: 50.9
click at [308, 27] on div at bounding box center [305, 48] width 74 height 163
drag, startPoint x: 313, startPoint y: 89, endPoint x: 307, endPoint y: 24, distance: 65.6
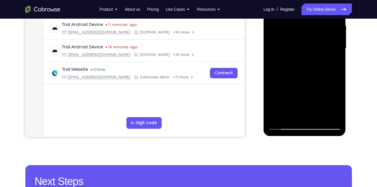
click at [307, 24] on div at bounding box center [305, 48] width 74 height 163
drag, startPoint x: 310, startPoint y: 62, endPoint x: 306, endPoint y: 27, distance: 35.9
click at [306, 27] on div at bounding box center [305, 48] width 74 height 163
click at [274, 80] on div at bounding box center [305, 48] width 74 height 163
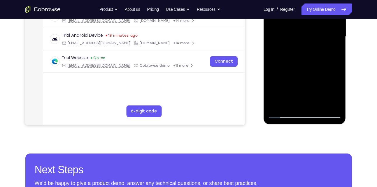
scroll to position [147, 0]
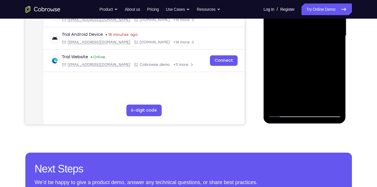
drag, startPoint x: 295, startPoint y: 79, endPoint x: 286, endPoint y: 24, distance: 56.2
click at [286, 24] on div at bounding box center [305, 35] width 74 height 163
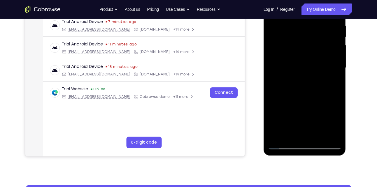
scroll to position [114, 0]
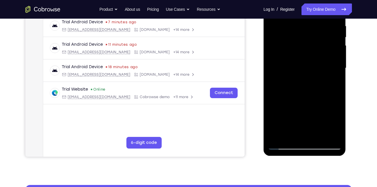
drag, startPoint x: 311, startPoint y: 92, endPoint x: 309, endPoint y: 51, distance: 40.9
click at [309, 51] on div at bounding box center [305, 68] width 74 height 163
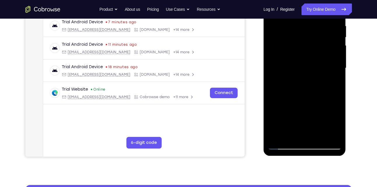
drag, startPoint x: 309, startPoint y: 51, endPoint x: 310, endPoint y: 99, distance: 47.3
click at [310, 99] on div at bounding box center [305, 68] width 74 height 163
drag, startPoint x: 307, startPoint y: 49, endPoint x: 306, endPoint y: 105, distance: 56.6
click at [306, 105] on div at bounding box center [305, 68] width 74 height 163
drag, startPoint x: 286, startPoint y: 36, endPoint x: 288, endPoint y: 84, distance: 47.9
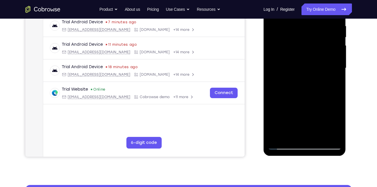
click at [288, 84] on div at bounding box center [305, 68] width 74 height 163
click at [286, 47] on div at bounding box center [305, 68] width 74 height 163
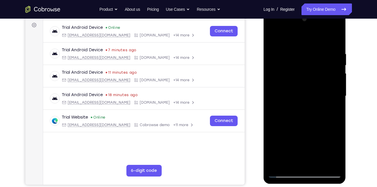
scroll to position [86, 0]
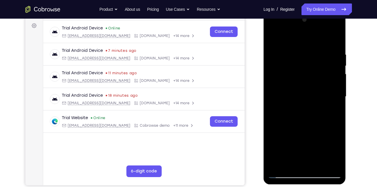
drag, startPoint x: 297, startPoint y: 42, endPoint x: 297, endPoint y: 94, distance: 52.2
click at [297, 94] on div at bounding box center [305, 96] width 74 height 163
drag, startPoint x: 304, startPoint y: 67, endPoint x: 307, endPoint y: 123, distance: 55.2
click at [307, 123] on div at bounding box center [305, 96] width 74 height 163
drag, startPoint x: 306, startPoint y: 48, endPoint x: 311, endPoint y: 101, distance: 54.0
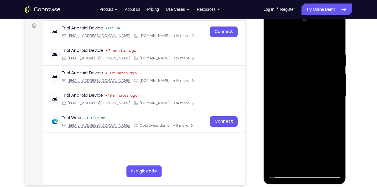
click at [311, 101] on div at bounding box center [305, 96] width 74 height 163
drag, startPoint x: 306, startPoint y: 53, endPoint x: 305, endPoint y: 72, distance: 18.4
click at [305, 72] on div at bounding box center [305, 96] width 74 height 163
click at [305, 45] on div at bounding box center [305, 96] width 74 height 163
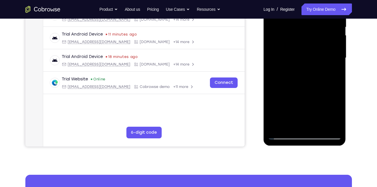
scroll to position [126, 0]
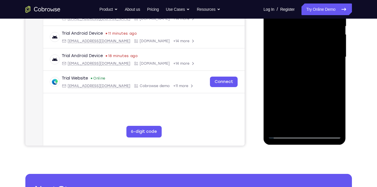
click at [304, 85] on div at bounding box center [305, 56] width 74 height 163
click at [324, 88] on div at bounding box center [305, 56] width 74 height 163
click at [312, 32] on div at bounding box center [305, 56] width 74 height 163
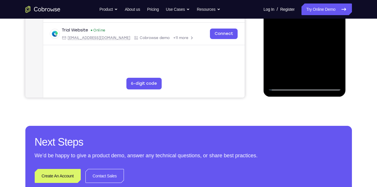
scroll to position [174, 0]
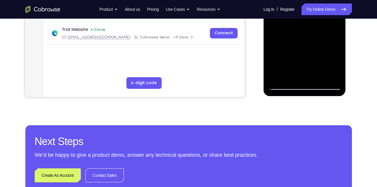
click at [278, 76] on div at bounding box center [305, 8] width 74 height 163
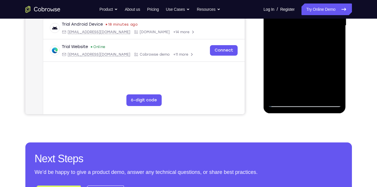
scroll to position [156, 0]
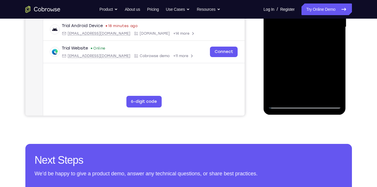
click at [280, 96] on div at bounding box center [305, 26] width 74 height 163
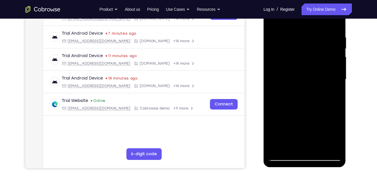
scroll to position [103, 0]
drag, startPoint x: 304, startPoint y: 44, endPoint x: 302, endPoint y: 100, distance: 55.8
click at [302, 100] on div at bounding box center [305, 79] width 74 height 163
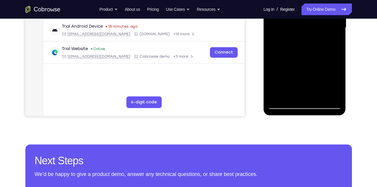
scroll to position [155, 0]
click at [338, 89] on div at bounding box center [305, 27] width 74 height 163
drag, startPoint x: 335, startPoint y: 80, endPoint x: 332, endPoint y: 52, distance: 28.2
click at [332, 52] on div at bounding box center [305, 27] width 74 height 163
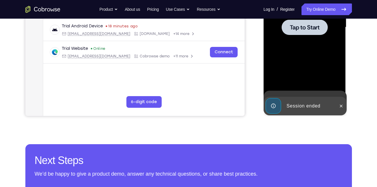
click at [336, 79] on div at bounding box center [305, 27] width 74 height 163
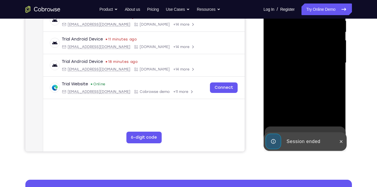
scroll to position [142, 0]
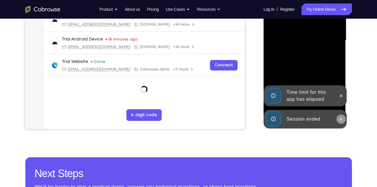
click at [340, 119] on icon at bounding box center [341, 119] width 5 height 5
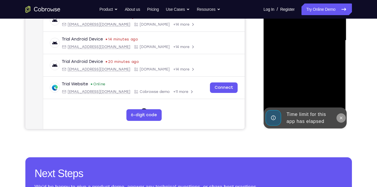
click at [340, 117] on icon at bounding box center [341, 118] width 3 height 3
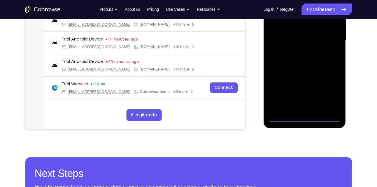
click at [304, 118] on div at bounding box center [305, 40] width 74 height 163
click at [327, 89] on div at bounding box center [305, 40] width 74 height 163
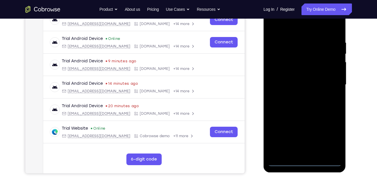
scroll to position [97, 0]
click at [324, 93] on div at bounding box center [305, 85] width 74 height 163
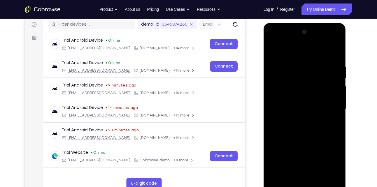
click at [298, 54] on div at bounding box center [305, 108] width 74 height 163
click at [330, 104] on div at bounding box center [305, 108] width 74 height 163
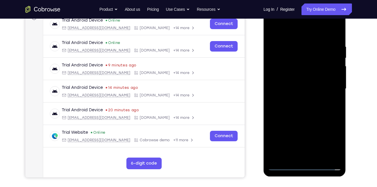
click at [298, 99] on div at bounding box center [305, 88] width 74 height 163
click at [298, 82] on div at bounding box center [305, 88] width 74 height 163
click at [299, 87] on div at bounding box center [305, 88] width 74 height 163
click at [304, 114] on div at bounding box center [305, 88] width 74 height 163
click at [300, 46] on div at bounding box center [305, 88] width 74 height 163
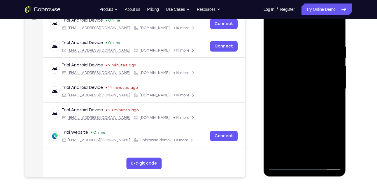
drag, startPoint x: 299, startPoint y: 35, endPoint x: 291, endPoint y: 12, distance: 24.1
click at [291, 12] on div at bounding box center [305, 88] width 74 height 163
click at [333, 69] on div at bounding box center [305, 88] width 74 height 163
click at [275, 73] on div at bounding box center [305, 88] width 74 height 163
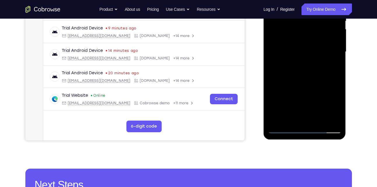
scroll to position [132, 0]
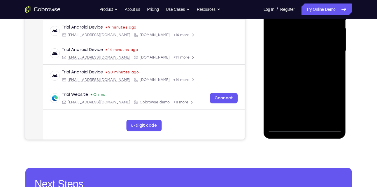
click at [335, 116] on div at bounding box center [305, 50] width 74 height 163
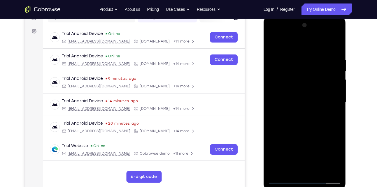
scroll to position [79, 0]
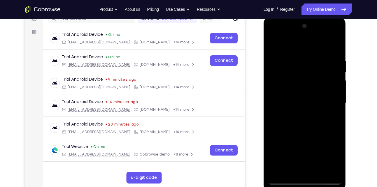
click at [335, 74] on div at bounding box center [305, 103] width 74 height 163
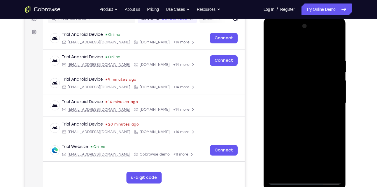
click at [275, 99] on div at bounding box center [305, 103] width 74 height 163
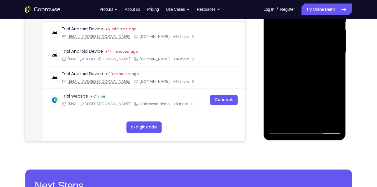
scroll to position [130, 0]
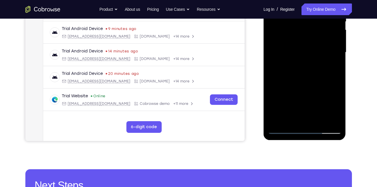
click at [334, 119] on div at bounding box center [305, 52] width 74 height 163
click at [335, 88] on div at bounding box center [305, 52] width 74 height 163
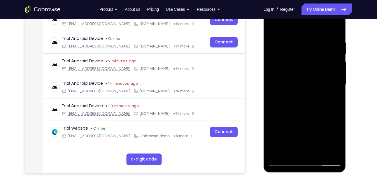
scroll to position [97, 0]
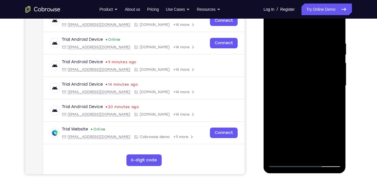
click at [335, 88] on div at bounding box center [305, 85] width 74 height 163
click at [281, 88] on div at bounding box center [305, 85] width 74 height 163
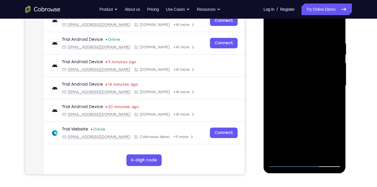
drag, startPoint x: 332, startPoint y: 76, endPoint x: 266, endPoint y: 81, distance: 65.8
click at [266, 81] on div at bounding box center [305, 87] width 83 height 174
drag, startPoint x: 331, startPoint y: 76, endPoint x: 264, endPoint y: 69, distance: 67.8
click at [264, 69] on div at bounding box center [305, 87] width 83 height 174
click at [328, 59] on div at bounding box center [305, 85] width 74 height 163
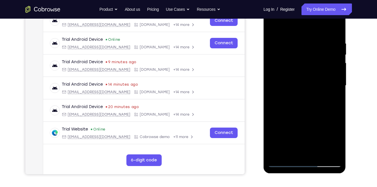
drag, startPoint x: 328, startPoint y: 59, endPoint x: 283, endPoint y: 60, distance: 45.0
click at [283, 60] on div at bounding box center [305, 85] width 74 height 163
click at [332, 48] on div at bounding box center [305, 85] width 74 height 163
drag, startPoint x: 332, startPoint y: 48, endPoint x: 281, endPoint y: 54, distance: 51.4
click at [281, 54] on div at bounding box center [305, 85] width 74 height 163
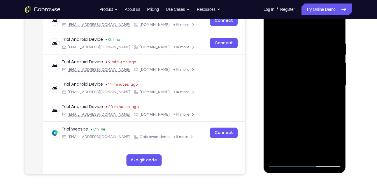
click at [332, 48] on div at bounding box center [305, 85] width 74 height 163
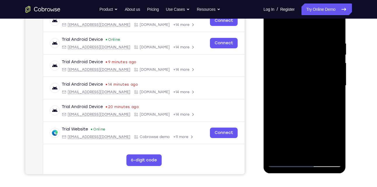
drag, startPoint x: 332, startPoint y: 48, endPoint x: 281, endPoint y: 67, distance: 54.5
click at [281, 67] on div at bounding box center [305, 85] width 74 height 163
click at [332, 52] on div at bounding box center [305, 85] width 74 height 163
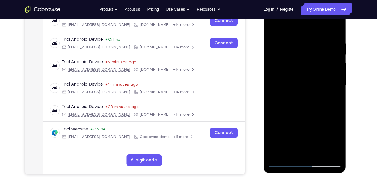
click at [332, 52] on div at bounding box center [305, 85] width 74 height 163
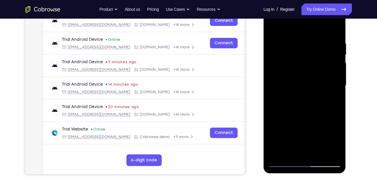
click at [332, 52] on div at bounding box center [305, 85] width 74 height 163
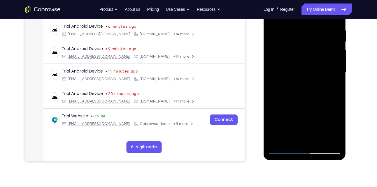
scroll to position [110, 0]
drag, startPoint x: 325, startPoint y: 44, endPoint x: 283, endPoint y: 62, distance: 45.3
click at [283, 62] on div at bounding box center [305, 72] width 74 height 163
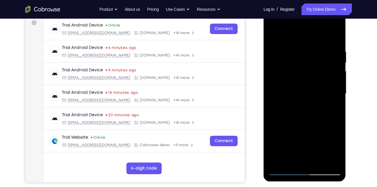
scroll to position [88, 0]
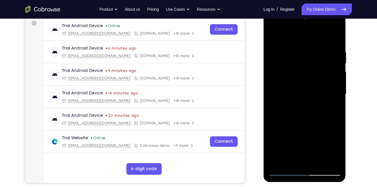
click at [320, 72] on div at bounding box center [305, 94] width 74 height 163
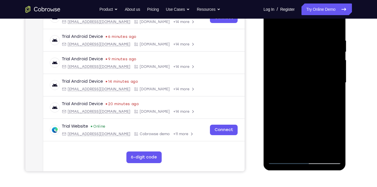
scroll to position [100, 0]
click at [328, 84] on div at bounding box center [305, 82] width 74 height 163
click at [333, 63] on div at bounding box center [305, 82] width 74 height 163
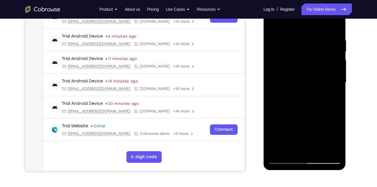
click at [333, 63] on div at bounding box center [305, 82] width 74 height 163
click at [271, 77] on div at bounding box center [305, 82] width 74 height 163
click at [335, 44] on div at bounding box center [305, 82] width 74 height 163
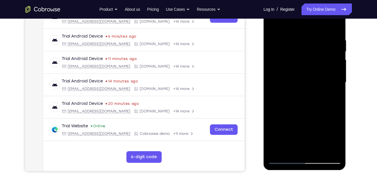
click at [275, 59] on div at bounding box center [305, 82] width 74 height 163
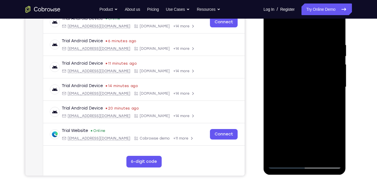
scroll to position [95, 0]
drag, startPoint x: 318, startPoint y: 73, endPoint x: 285, endPoint y: 70, distance: 33.1
click at [285, 70] on div at bounding box center [305, 87] width 74 height 163
click at [330, 51] on div at bounding box center [305, 87] width 74 height 163
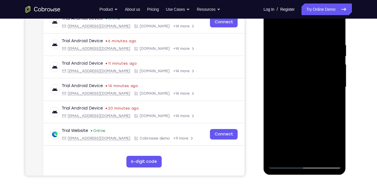
click at [330, 51] on div at bounding box center [305, 87] width 74 height 163
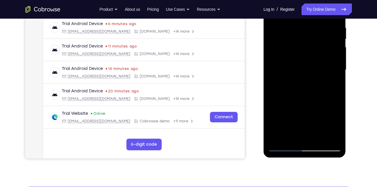
scroll to position [113, 0]
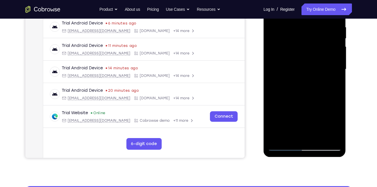
click at [330, 51] on div at bounding box center [305, 69] width 74 height 163
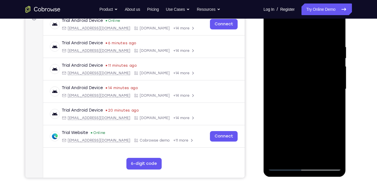
scroll to position [93, 0]
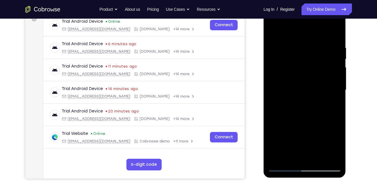
click at [330, 51] on div at bounding box center [305, 89] width 74 height 163
drag, startPoint x: 330, startPoint y: 54, endPoint x: 280, endPoint y: 61, distance: 51.0
click at [280, 61] on div at bounding box center [305, 89] width 74 height 163
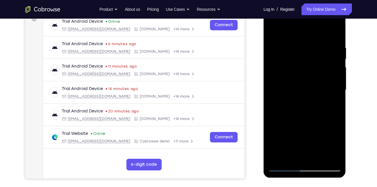
click at [332, 55] on div at bounding box center [305, 89] width 74 height 163
click at [277, 67] on div at bounding box center [305, 89] width 74 height 163
click at [276, 33] on div at bounding box center [305, 89] width 74 height 163
click at [328, 87] on div at bounding box center [305, 89] width 74 height 163
click at [273, 32] on div at bounding box center [305, 89] width 74 height 163
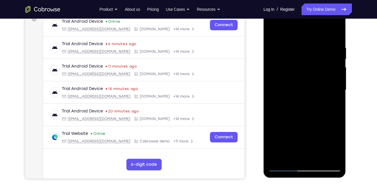
click at [273, 32] on div at bounding box center [305, 89] width 74 height 163
click at [339, 61] on div at bounding box center [305, 89] width 74 height 163
click at [331, 56] on div at bounding box center [305, 89] width 74 height 163
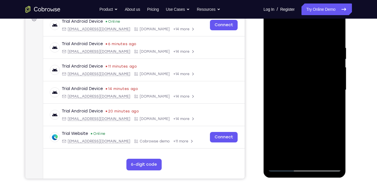
click at [331, 56] on div at bounding box center [305, 89] width 74 height 163
click at [333, 43] on div at bounding box center [305, 89] width 74 height 163
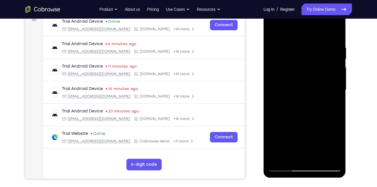
click at [336, 35] on div at bounding box center [305, 89] width 74 height 163
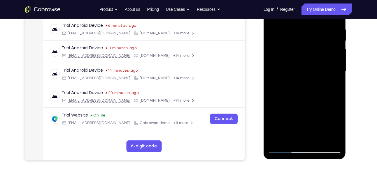
scroll to position [144, 0]
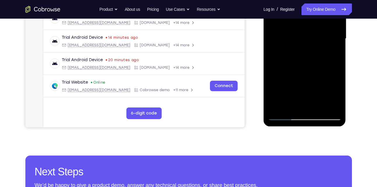
click at [318, 106] on div at bounding box center [305, 38] width 74 height 163
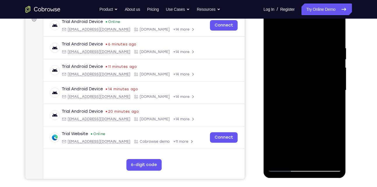
scroll to position [92, 0]
click at [300, 122] on div at bounding box center [305, 90] width 74 height 163
click at [274, 32] on div at bounding box center [305, 90] width 74 height 163
drag, startPoint x: 293, startPoint y: 43, endPoint x: 296, endPoint y: 117, distance: 74.2
click at [296, 117] on div at bounding box center [305, 90] width 74 height 163
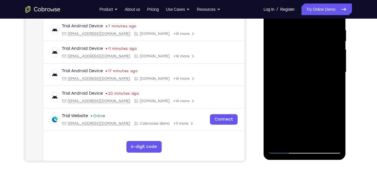
scroll to position [110, 0]
drag, startPoint x: 305, startPoint y: 74, endPoint x: 296, endPoint y: 49, distance: 26.5
click at [296, 49] on div at bounding box center [305, 72] width 74 height 163
click at [296, 66] on div at bounding box center [305, 72] width 74 height 163
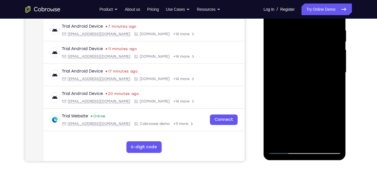
click at [296, 66] on div at bounding box center [305, 72] width 74 height 163
drag, startPoint x: 306, startPoint y: 107, endPoint x: 301, endPoint y: 48, distance: 58.8
click at [301, 48] on div at bounding box center [305, 72] width 74 height 163
click at [307, 36] on div at bounding box center [305, 72] width 74 height 163
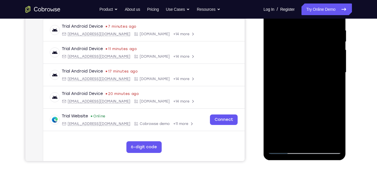
click at [307, 36] on div at bounding box center [305, 72] width 74 height 163
drag, startPoint x: 308, startPoint y: 86, endPoint x: 301, endPoint y: 24, distance: 62.9
click at [301, 24] on div at bounding box center [305, 72] width 74 height 163
drag, startPoint x: 301, startPoint y: 94, endPoint x: 296, endPoint y: 31, distance: 63.0
click at [296, 31] on div at bounding box center [305, 72] width 74 height 163
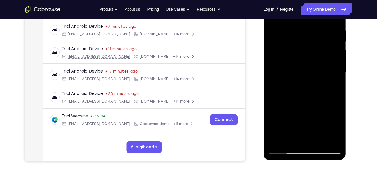
drag, startPoint x: 300, startPoint y: 107, endPoint x: 299, endPoint y: 51, distance: 55.8
click at [299, 51] on div at bounding box center [305, 72] width 74 height 163
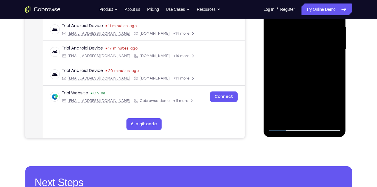
scroll to position [133, 0]
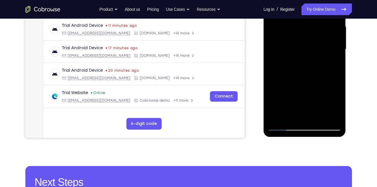
drag, startPoint x: 300, startPoint y: 74, endPoint x: 298, endPoint y: 28, distance: 46.2
click at [298, 28] on div at bounding box center [305, 49] width 74 height 163
drag, startPoint x: 301, startPoint y: 74, endPoint x: 298, endPoint y: 19, distance: 54.6
click at [298, 19] on div at bounding box center [305, 49] width 74 height 163
drag, startPoint x: 302, startPoint y: 70, endPoint x: 301, endPoint y: 12, distance: 58.7
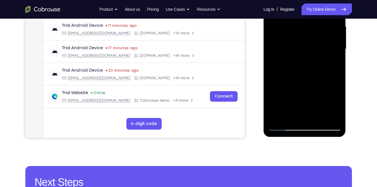
click at [301, 12] on div at bounding box center [305, 49] width 74 height 163
drag, startPoint x: 306, startPoint y: 74, endPoint x: 302, endPoint y: 7, distance: 67.3
click at [302, 7] on div at bounding box center [305, 49] width 74 height 163
drag, startPoint x: 306, startPoint y: 67, endPoint x: 300, endPoint y: 5, distance: 62.5
click at [300, 5] on div at bounding box center [305, 49] width 74 height 163
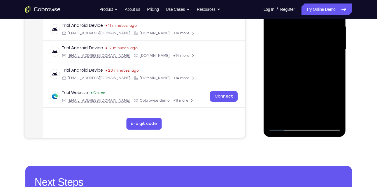
drag, startPoint x: 297, startPoint y: 79, endPoint x: 292, endPoint y: 9, distance: 70.6
click at [292, 9] on div at bounding box center [305, 49] width 74 height 163
drag, startPoint x: 297, startPoint y: 70, endPoint x: 292, endPoint y: 1, distance: 68.8
click at [292, 1] on div at bounding box center [305, 49] width 74 height 163
drag, startPoint x: 297, startPoint y: 74, endPoint x: 294, endPoint y: -1, distance: 74.8
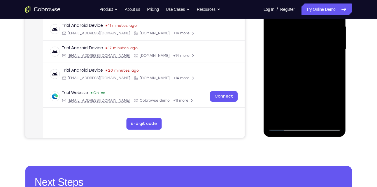
click at [294, 0] on div at bounding box center [305, 49] width 74 height 163
drag, startPoint x: 301, startPoint y: 80, endPoint x: 291, endPoint y: 29, distance: 51.7
click at [291, 29] on div at bounding box center [305, 49] width 74 height 163
drag, startPoint x: 296, startPoint y: 83, endPoint x: 291, endPoint y: 36, distance: 47.3
click at [291, 36] on div at bounding box center [305, 49] width 74 height 163
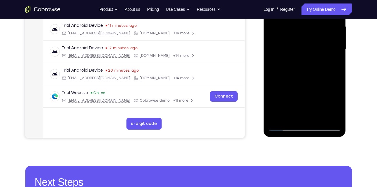
drag, startPoint x: 300, startPoint y: 87, endPoint x: 293, endPoint y: 34, distance: 53.3
click at [293, 34] on div at bounding box center [305, 49] width 74 height 163
drag, startPoint x: 307, startPoint y: 85, endPoint x: 302, endPoint y: 40, distance: 44.9
click at [302, 40] on div at bounding box center [305, 49] width 74 height 163
drag, startPoint x: 307, startPoint y: 78, endPoint x: 303, endPoint y: 36, distance: 41.9
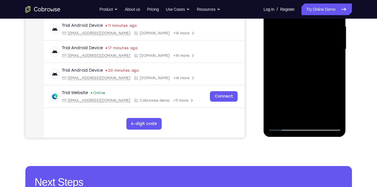
click at [303, 36] on div at bounding box center [305, 49] width 74 height 163
drag, startPoint x: 306, startPoint y: 88, endPoint x: 304, endPoint y: 37, distance: 51.1
click at [304, 37] on div at bounding box center [305, 49] width 74 height 163
drag, startPoint x: 308, startPoint y: 77, endPoint x: 298, endPoint y: 23, distance: 55.1
click at [298, 23] on div at bounding box center [305, 49] width 74 height 163
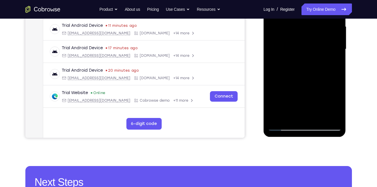
drag, startPoint x: 301, startPoint y: 83, endPoint x: 295, endPoint y: 25, distance: 58.7
click at [295, 25] on div at bounding box center [305, 49] width 74 height 163
drag, startPoint x: 296, startPoint y: 84, endPoint x: 292, endPoint y: 39, distance: 44.9
click at [292, 39] on div at bounding box center [305, 49] width 74 height 163
drag, startPoint x: 295, startPoint y: 83, endPoint x: 291, endPoint y: 27, distance: 55.9
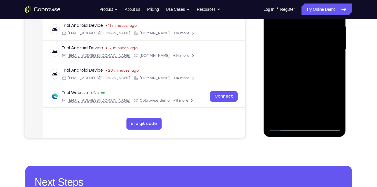
click at [291, 27] on div at bounding box center [305, 49] width 74 height 163
drag, startPoint x: 300, startPoint y: 86, endPoint x: 296, endPoint y: 32, distance: 53.9
click at [296, 32] on div at bounding box center [305, 49] width 74 height 163
drag, startPoint x: 302, startPoint y: 87, endPoint x: 295, endPoint y: 29, distance: 58.3
click at [295, 29] on div at bounding box center [305, 49] width 74 height 163
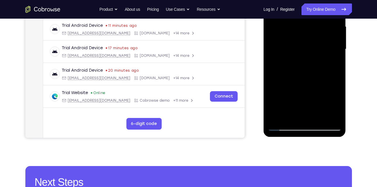
drag, startPoint x: 304, startPoint y: 75, endPoint x: 296, endPoint y: 9, distance: 66.1
click at [296, 9] on div at bounding box center [305, 49] width 74 height 163
drag, startPoint x: 304, startPoint y: 76, endPoint x: 296, endPoint y: 14, distance: 62.9
click at [296, 14] on div at bounding box center [305, 49] width 74 height 163
drag, startPoint x: 299, startPoint y: 73, endPoint x: 296, endPoint y: 17, distance: 55.9
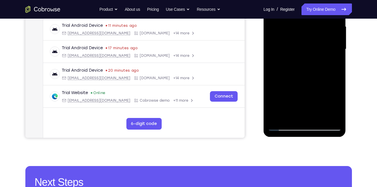
click at [296, 17] on div at bounding box center [305, 49] width 74 height 163
drag, startPoint x: 297, startPoint y: 77, endPoint x: 291, endPoint y: 25, distance: 52.6
click at [291, 25] on div at bounding box center [305, 49] width 74 height 163
drag
click at [294, 27] on div at bounding box center [305, 49] width 74 height 163
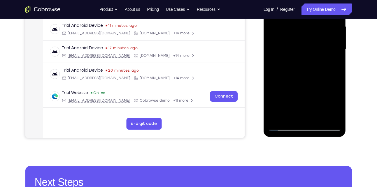
click at [337, 62] on div at bounding box center [305, 49] width 74 height 163
click at [327, 40] on div at bounding box center [305, 49] width 74 height 163
click at [338, 67] on div at bounding box center [305, 49] width 74 height 163
click at [297, 17] on div at bounding box center [305, 49] width 74 height 163
click at [296, 26] on div at bounding box center [305, 49] width 74 height 163
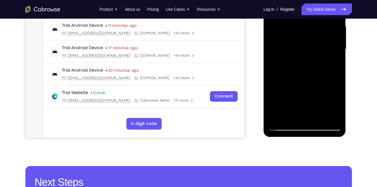
click at [299, 24] on div at bounding box center [305, 49] width 74 height 163
click at [297, 25] on div at bounding box center [305, 49] width 74 height 163
click at [298, 16] on div at bounding box center [305, 49] width 74 height 163
click at [295, 25] on div at bounding box center [305, 49] width 74 height 163
click at [295, 17] on div at bounding box center [305, 49] width 74 height 163
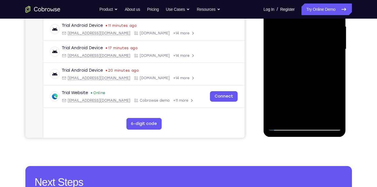
click at [293, 25] on div at bounding box center [305, 49] width 74 height 163
click at [296, 20] on div at bounding box center [305, 49] width 74 height 163
click at [302, 20] on div at bounding box center [305, 49] width 74 height 163
click at [304, 23] on div at bounding box center [305, 49] width 74 height 163
click at [277, 118] on div at bounding box center [305, 49] width 74 height 163
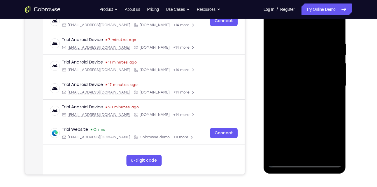
scroll to position [96, 0]
click at [302, 126] on div at bounding box center [305, 86] width 74 height 163
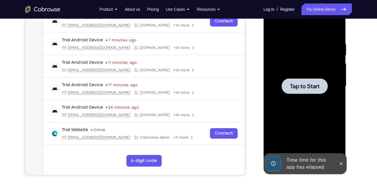
click at [324, 96] on div at bounding box center [305, 86] width 74 height 163
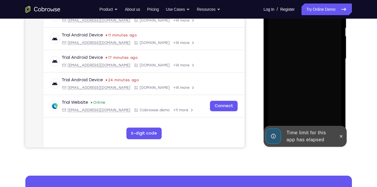
scroll to position [124, 0]
click at [343, 134] on icon at bounding box center [341, 136] width 5 height 5
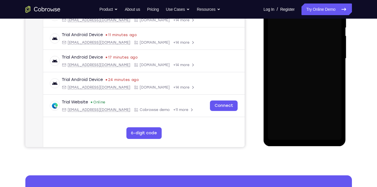
scroll to position [135, 0]
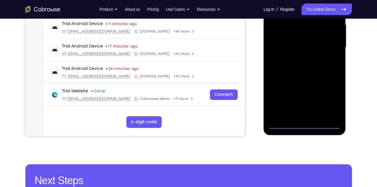
click at [307, 126] on div at bounding box center [305, 47] width 74 height 163
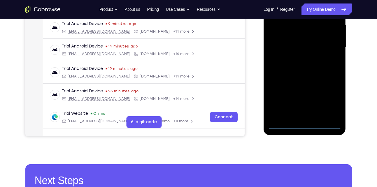
click at [328, 99] on div at bounding box center [305, 47] width 74 height 163
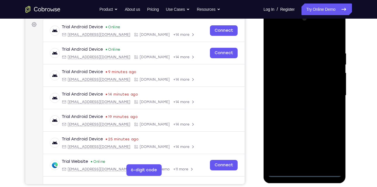
scroll to position [86, 0]
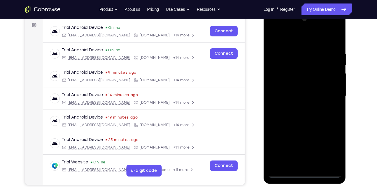
click at [295, 40] on div at bounding box center [305, 96] width 74 height 163
click at [332, 90] on div at bounding box center [305, 96] width 74 height 163
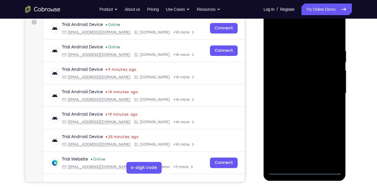
scroll to position [90, 0]
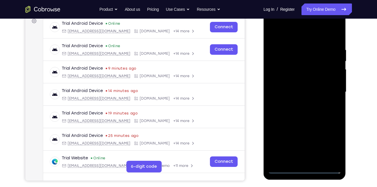
click at [298, 101] on div at bounding box center [305, 92] width 74 height 163
click at [305, 87] on div at bounding box center [305, 92] width 74 height 163
click at [305, 90] on div at bounding box center [305, 92] width 74 height 163
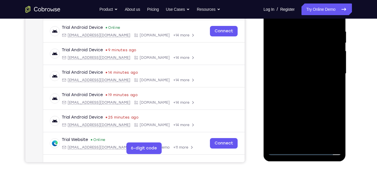
scroll to position [109, 0]
click at [338, 23] on div at bounding box center [305, 73] width 74 height 163
drag, startPoint x: 310, startPoint y: 79, endPoint x: 297, endPoint y: 35, distance: 45.0
click at [297, 35] on div at bounding box center [305, 73] width 74 height 163
drag, startPoint x: 304, startPoint y: 95, endPoint x: 300, endPoint y: 25, distance: 70.4
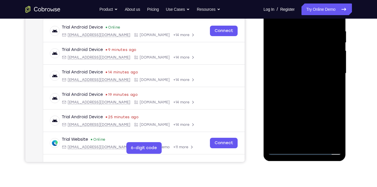
click at [300, 25] on div at bounding box center [305, 73] width 74 height 163
drag, startPoint x: 310, startPoint y: 99, endPoint x: 302, endPoint y: 36, distance: 62.6
click at [302, 36] on div at bounding box center [305, 73] width 74 height 163
drag, startPoint x: 311, startPoint y: 73, endPoint x: 311, endPoint y: 98, distance: 25.4
click at [311, 98] on div at bounding box center [305, 73] width 74 height 163
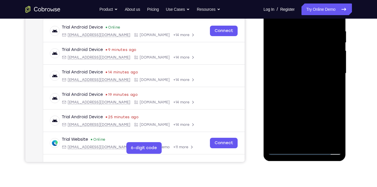
click at [336, 75] on div at bounding box center [305, 73] width 74 height 163
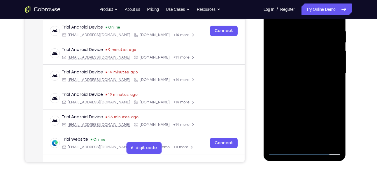
click at [336, 75] on div at bounding box center [305, 73] width 74 height 163
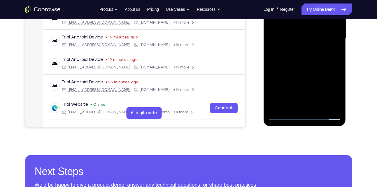
scroll to position [145, 0]
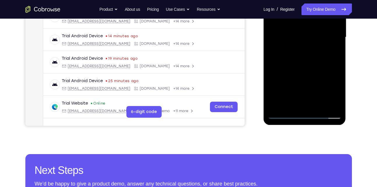
drag, startPoint x: 281, startPoint y: 107, endPoint x: 509, endPoint y: 34, distance: 239.9
click at [281, 107] on div at bounding box center [305, 37] width 74 height 163
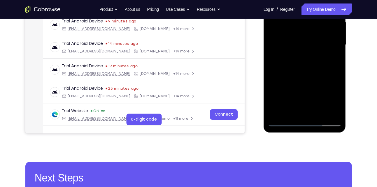
scroll to position [142, 0]
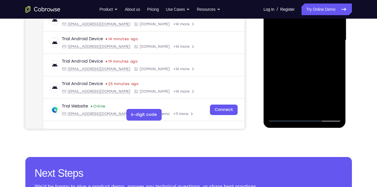
click at [292, 111] on div at bounding box center [305, 40] width 74 height 163
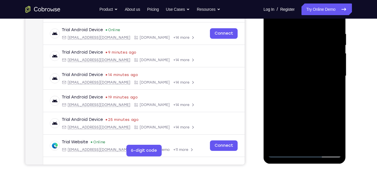
scroll to position [97, 0]
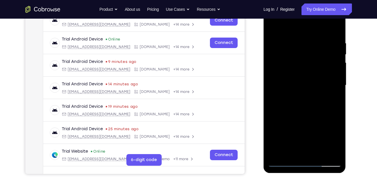
click at [299, 27] on div at bounding box center [305, 85] width 74 height 163
click at [297, 38] on div at bounding box center [305, 85] width 74 height 163
click at [319, 47] on div at bounding box center [305, 85] width 74 height 163
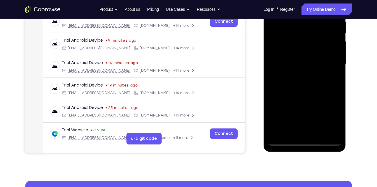
scroll to position [122, 0]
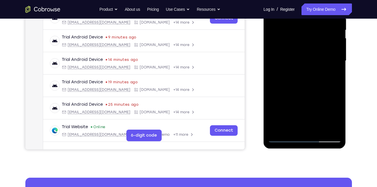
click at [305, 93] on div at bounding box center [305, 60] width 74 height 163
click at [293, 128] on div at bounding box center [305, 60] width 74 height 163
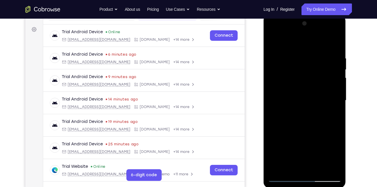
scroll to position [81, 0]
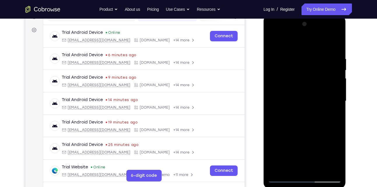
click at [276, 46] on div at bounding box center [305, 101] width 74 height 163
click at [275, 46] on div at bounding box center [305, 101] width 74 height 163
drag, startPoint x: 294, startPoint y: 64, endPoint x: 302, endPoint y: 129, distance: 64.9
click at [302, 129] on div at bounding box center [305, 101] width 74 height 163
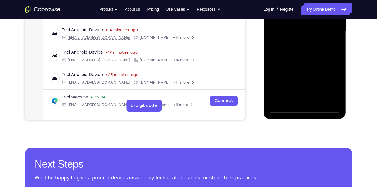
scroll to position [153, 0]
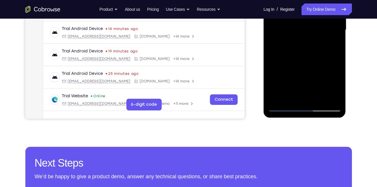
click at [291, 101] on div at bounding box center [305, 29] width 74 height 163
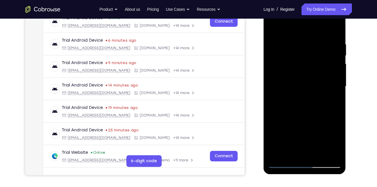
scroll to position [95, 0]
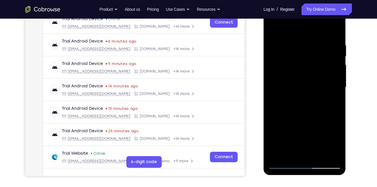
drag, startPoint x: 314, startPoint y: 107, endPoint x: 308, endPoint y: 63, distance: 44.5
click at [308, 63] on div at bounding box center [305, 87] width 74 height 163
drag, startPoint x: 316, startPoint y: 116, endPoint x: 311, endPoint y: 78, distance: 38.6
click at [311, 78] on div at bounding box center [305, 87] width 74 height 163
click at [282, 67] on div at bounding box center [305, 87] width 74 height 163
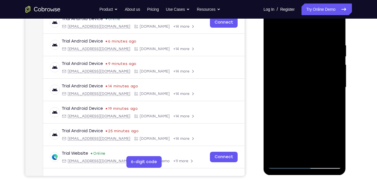
drag, startPoint x: 295, startPoint y: 81, endPoint x: 296, endPoint y: 131, distance: 49.9
click at [296, 131] on div at bounding box center [305, 87] width 74 height 163
drag, startPoint x: 294, startPoint y: 51, endPoint x: 299, endPoint y: 106, distance: 54.8
click at [299, 106] on div at bounding box center [305, 87] width 74 height 163
click at [272, 30] on div at bounding box center [305, 87] width 74 height 163
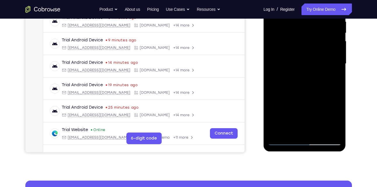
scroll to position [120, 0]
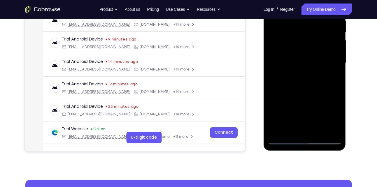
drag, startPoint x: 311, startPoint y: 79, endPoint x: 309, endPoint y: 48, distance: 30.4
click at [309, 48] on div at bounding box center [305, 62] width 74 height 163
drag, startPoint x: 317, startPoint y: 77, endPoint x: 313, endPoint y: 45, distance: 32.3
click at [313, 45] on div at bounding box center [305, 62] width 74 height 163
drag, startPoint x: 317, startPoint y: 74, endPoint x: 311, endPoint y: 34, distance: 40.8
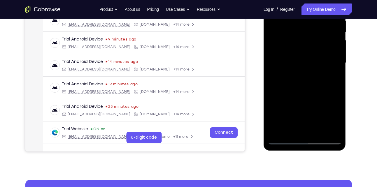
click at [311, 34] on div at bounding box center [305, 62] width 74 height 163
drag, startPoint x: 313, startPoint y: 78, endPoint x: 312, endPoint y: 47, distance: 30.4
click at [312, 47] on div at bounding box center [305, 62] width 74 height 163
drag, startPoint x: 309, startPoint y: 75, endPoint x: 306, endPoint y: 48, distance: 26.8
click at [306, 48] on div at bounding box center [305, 62] width 74 height 163
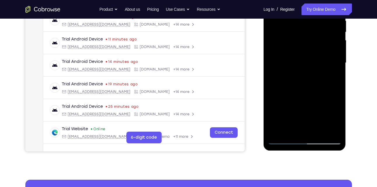
drag, startPoint x: 308, startPoint y: 79, endPoint x: 308, endPoint y: 38, distance: 41.2
click at [308, 38] on div at bounding box center [305, 62] width 74 height 163
drag, startPoint x: 311, startPoint y: 67, endPoint x: 310, endPoint y: 33, distance: 34.7
click at [310, 33] on div at bounding box center [305, 62] width 74 height 163
drag, startPoint x: 309, startPoint y: 68, endPoint x: 306, endPoint y: 35, distance: 33.5
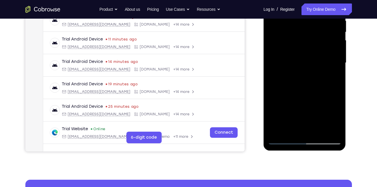
click at [306, 35] on div at bounding box center [305, 62] width 74 height 163
drag, startPoint x: 310, startPoint y: 74, endPoint x: 309, endPoint y: 39, distance: 34.2
click at [309, 39] on div at bounding box center [305, 62] width 74 height 163
drag, startPoint x: 310, startPoint y: 77, endPoint x: 306, endPoint y: 39, distance: 37.9
click at [306, 39] on div at bounding box center [305, 62] width 74 height 163
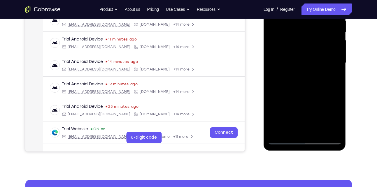
drag, startPoint x: 310, startPoint y: 73, endPoint x: 304, endPoint y: 38, distance: 35.8
click at [304, 38] on div at bounding box center [305, 62] width 74 height 163
drag, startPoint x: 306, startPoint y: 68, endPoint x: 305, endPoint y: 37, distance: 30.4
click at [305, 37] on div at bounding box center [305, 62] width 74 height 163
drag, startPoint x: 309, startPoint y: 79, endPoint x: 306, endPoint y: 49, distance: 30.8
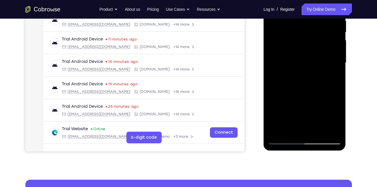
click at [306, 49] on div at bounding box center [305, 62] width 74 height 163
drag, startPoint x: 307, startPoint y: 78, endPoint x: 305, endPoint y: 54, distance: 24.6
click at [305, 54] on div at bounding box center [305, 62] width 74 height 163
drag, startPoint x: 305, startPoint y: 78, endPoint x: 304, endPoint y: 49, distance: 28.9
click at [304, 49] on div at bounding box center [305, 62] width 74 height 163
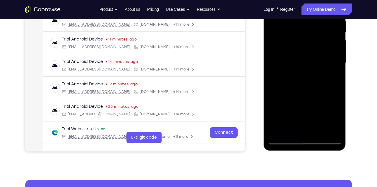
drag, startPoint x: 307, startPoint y: 83, endPoint x: 304, endPoint y: 44, distance: 38.4
click at [304, 44] on div at bounding box center [305, 62] width 74 height 163
drag, startPoint x: 309, startPoint y: 74, endPoint x: 304, endPoint y: 38, distance: 36.4
click at [304, 38] on div at bounding box center [305, 62] width 74 height 163
drag, startPoint x: 304, startPoint y: 71, endPoint x: 298, endPoint y: 35, distance: 36.1
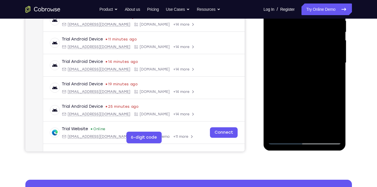
click at [298, 35] on div at bounding box center [305, 62] width 74 height 163
drag, startPoint x: 304, startPoint y: 69, endPoint x: 299, endPoint y: 34, distance: 35.3
click at [299, 34] on div at bounding box center [305, 62] width 74 height 163
drag, startPoint x: 306, startPoint y: 81, endPoint x: 303, endPoint y: 35, distance: 45.6
click at [303, 35] on div at bounding box center [305, 62] width 74 height 163
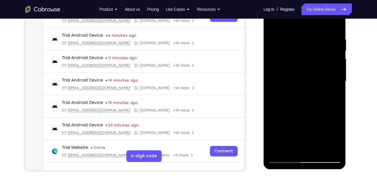
scroll to position [101, 0]
click at [304, 45] on div at bounding box center [305, 81] width 74 height 163
drag, startPoint x: 305, startPoint y: 64, endPoint x: 305, endPoint y: 90, distance: 25.7
click at [305, 90] on div at bounding box center [305, 81] width 74 height 163
drag, startPoint x: 313, startPoint y: 58, endPoint x: 315, endPoint y: 113, distance: 54.6
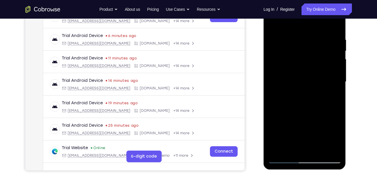
click at [315, 114] on div at bounding box center [305, 81] width 74 height 163
drag, startPoint x: 308, startPoint y: 45, endPoint x: 312, endPoint y: 92, distance: 47.2
click at [312, 92] on div at bounding box center [305, 81] width 74 height 163
drag, startPoint x: 310, startPoint y: 55, endPoint x: 311, endPoint y: 103, distance: 47.9
click at [311, 103] on div at bounding box center [305, 81] width 74 height 163
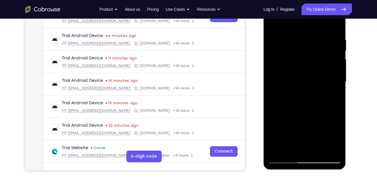
drag, startPoint x: 304, startPoint y: 54, endPoint x: 307, endPoint y: 105, distance: 51.1
click at [307, 105] on div at bounding box center [305, 81] width 74 height 163
drag, startPoint x: 305, startPoint y: 43, endPoint x: 310, endPoint y: 104, distance: 62.0
click at [310, 104] on div at bounding box center [305, 81] width 74 height 163
drag, startPoint x: 310, startPoint y: 49, endPoint x: 313, endPoint y: 108, distance: 59.0
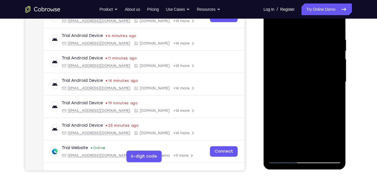
click at [313, 108] on div at bounding box center [305, 81] width 74 height 163
drag, startPoint x: 308, startPoint y: 43, endPoint x: 310, endPoint y: 98, distance: 55.5
click at [310, 98] on div at bounding box center [305, 81] width 74 height 163
click at [286, 92] on div at bounding box center [305, 81] width 74 height 163
click at [283, 60] on div at bounding box center [305, 81] width 74 height 163
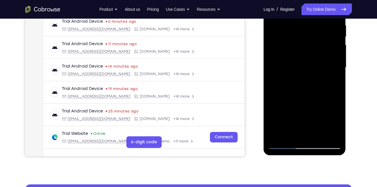
scroll to position [115, 0]
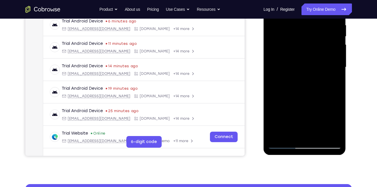
drag, startPoint x: 311, startPoint y: 53, endPoint x: 311, endPoint y: 81, distance: 28.6
click at [311, 81] on div at bounding box center [305, 67] width 74 height 163
click at [313, 81] on div at bounding box center [305, 67] width 74 height 163
click at [313, 100] on div at bounding box center [305, 67] width 74 height 163
click at [310, 30] on div at bounding box center [305, 67] width 74 height 163
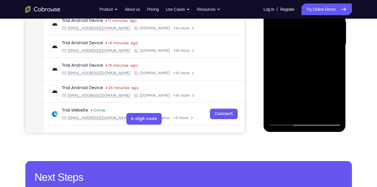
scroll to position [139, 0]
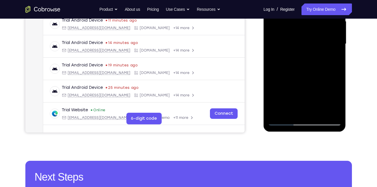
click at [295, 17] on div at bounding box center [305, 43] width 74 height 163
click at [286, 60] on div at bounding box center [305, 43] width 74 height 163
click at [335, 70] on div at bounding box center [305, 43] width 74 height 163
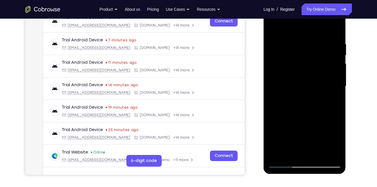
scroll to position [96, 0]
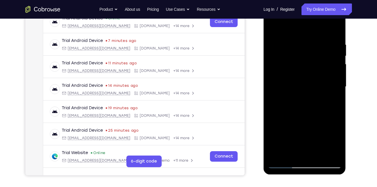
click at [337, 58] on div at bounding box center [305, 86] width 74 height 163
click at [275, 27] on div at bounding box center [305, 86] width 74 height 163
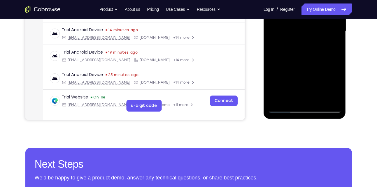
scroll to position [154, 0]
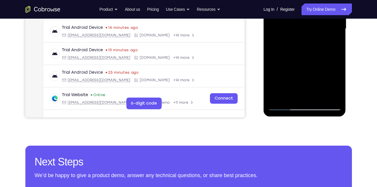
click at [278, 96] on div at bounding box center [305, 28] width 74 height 163
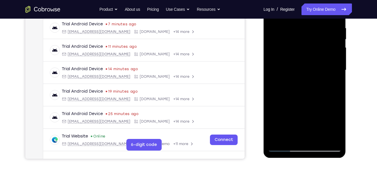
scroll to position [110, 0]
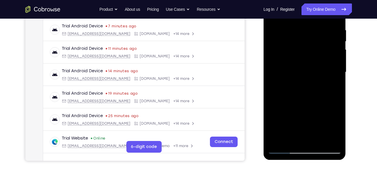
drag, startPoint x: 297, startPoint y: 46, endPoint x: 300, endPoint y: 156, distance: 110.1
click at [300, 156] on div at bounding box center [305, 73] width 83 height 174
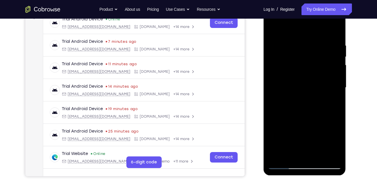
scroll to position [94, 0]
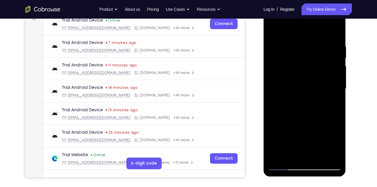
click at [335, 29] on div at bounding box center [305, 88] width 74 height 163
click at [297, 41] on div at bounding box center [305, 88] width 74 height 163
drag, startPoint x: 302, startPoint y: 112, endPoint x: 296, endPoint y: 68, distance: 44.4
click at [296, 68] on div at bounding box center [305, 88] width 74 height 163
drag, startPoint x: 295, startPoint y: 131, endPoint x: 289, endPoint y: 71, distance: 60.1
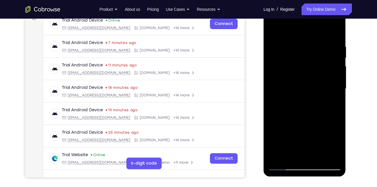
click at [289, 71] on div at bounding box center [305, 88] width 74 height 163
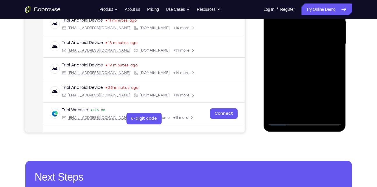
scroll to position [140, 0]
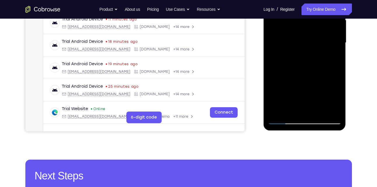
click at [332, 114] on div at bounding box center [305, 42] width 74 height 163
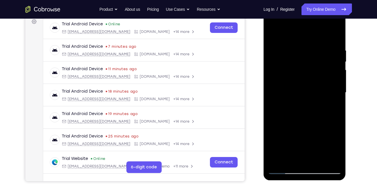
scroll to position [90, 0]
drag, startPoint x: 308, startPoint y: 121, endPoint x: 310, endPoint y: 112, distance: 8.3
click at [310, 112] on div at bounding box center [305, 92] width 74 height 163
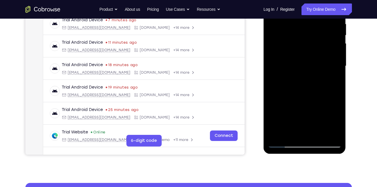
scroll to position [122, 0]
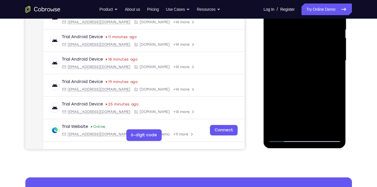
click at [318, 128] on div at bounding box center [305, 60] width 74 height 163
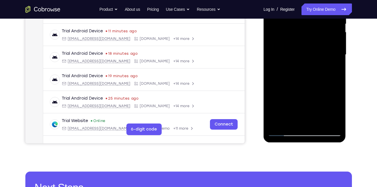
scroll to position [128, 0]
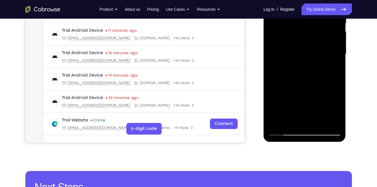
click at [285, 132] on div at bounding box center [305, 54] width 74 height 163
click at [278, 125] on div at bounding box center [305, 54] width 74 height 163
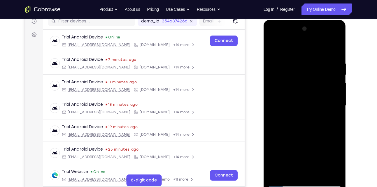
scroll to position [76, 0]
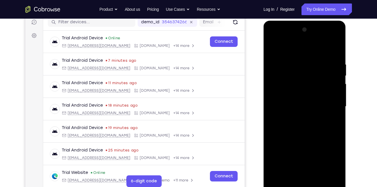
click at [299, 62] on div at bounding box center [305, 106] width 74 height 163
click at [331, 76] on div at bounding box center [305, 106] width 74 height 163
click at [278, 81] on div at bounding box center [305, 106] width 74 height 163
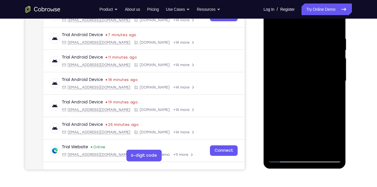
scroll to position [101, 0]
click at [310, 87] on div at bounding box center [305, 81] width 74 height 163
click at [306, 90] on div at bounding box center [305, 81] width 74 height 163
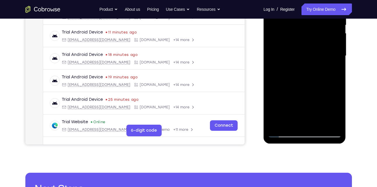
scroll to position [127, 0]
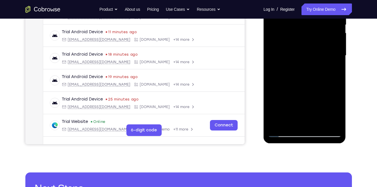
click at [338, 108] on div at bounding box center [305, 55] width 74 height 163
click at [277, 124] on div at bounding box center [305, 55] width 74 height 163
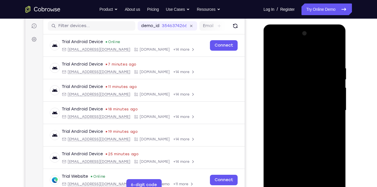
scroll to position [72, 0]
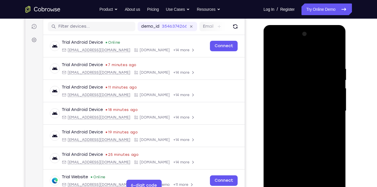
drag, startPoint x: 295, startPoint y: 65, endPoint x: 295, endPoint y: 141, distance: 76.2
click at [295, 141] on div at bounding box center [305, 110] width 74 height 163
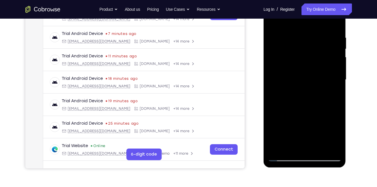
scroll to position [102, 0]
click at [299, 36] on div at bounding box center [305, 80] width 74 height 163
click at [335, 63] on div at bounding box center [305, 80] width 74 height 163
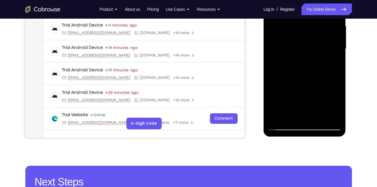
scroll to position [134, 0]
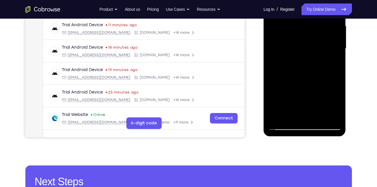
click at [328, 114] on div at bounding box center [305, 48] width 74 height 163
click at [332, 73] on div at bounding box center [305, 48] width 74 height 163
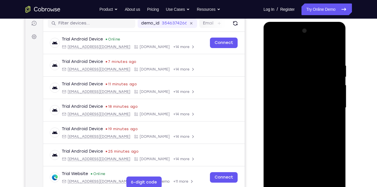
scroll to position [114, 0]
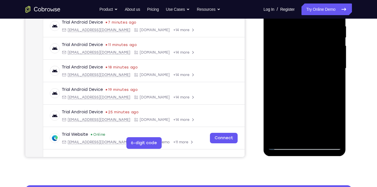
click at [335, 78] on div at bounding box center [305, 68] width 74 height 163
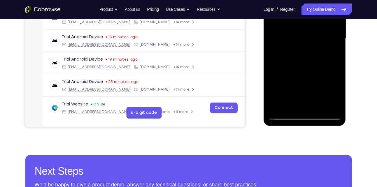
scroll to position [145, 0]
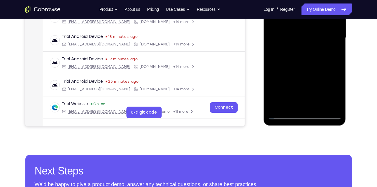
click at [329, 106] on div at bounding box center [305, 37] width 74 height 163
click at [304, 105] on div at bounding box center [305, 37] width 74 height 163
click at [285, 114] on div at bounding box center [305, 37] width 74 height 163
click at [333, 105] on div at bounding box center [305, 37] width 74 height 163
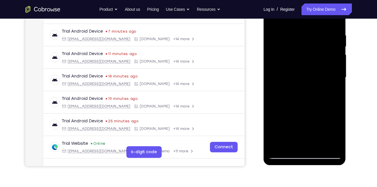
scroll to position [104, 0]
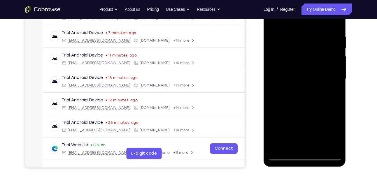
click at [332, 55] on div at bounding box center [305, 78] width 74 height 163
click at [277, 57] on div at bounding box center [305, 78] width 74 height 163
click at [339, 64] on div at bounding box center [305, 78] width 74 height 163
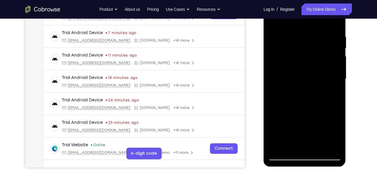
click at [335, 24] on div at bounding box center [305, 78] width 74 height 163
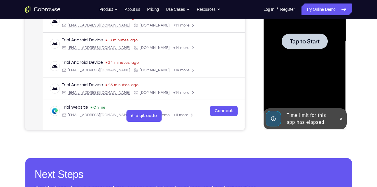
scroll to position [142, 0]
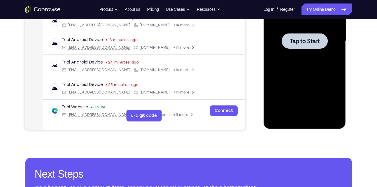
click at [289, 53] on div at bounding box center [305, 40] width 74 height 163
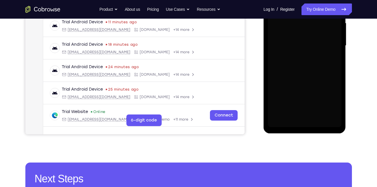
scroll to position [137, 0]
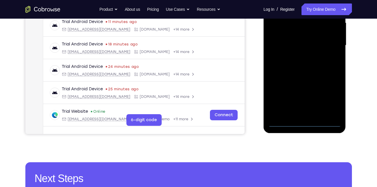
click at [306, 124] on div at bounding box center [305, 45] width 74 height 163
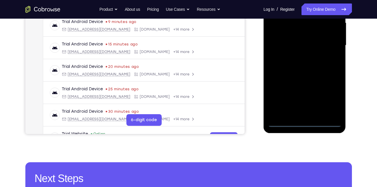
click at [332, 103] on div at bounding box center [305, 45] width 74 height 163
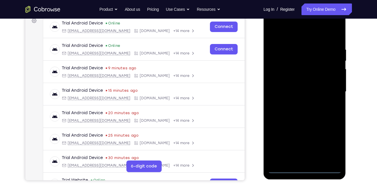
scroll to position [90, 0]
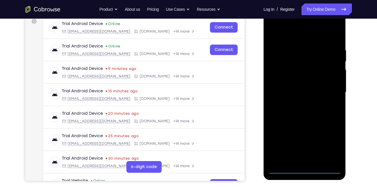
click at [294, 37] on div at bounding box center [305, 92] width 74 height 163
click at [330, 92] on div at bounding box center [305, 92] width 74 height 163
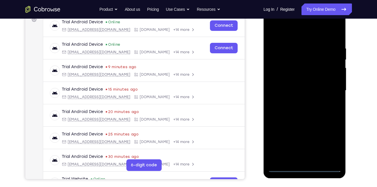
scroll to position [111, 0]
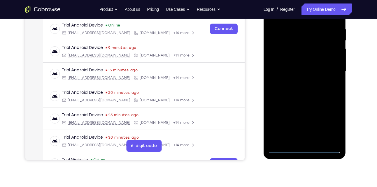
click at [298, 83] on div at bounding box center [305, 71] width 74 height 163
click at [299, 67] on div at bounding box center [305, 71] width 74 height 163
click at [298, 69] on div at bounding box center [305, 71] width 74 height 163
click at [296, 94] on div at bounding box center [305, 71] width 74 height 163
click at [298, 88] on div at bounding box center [305, 71] width 74 height 163
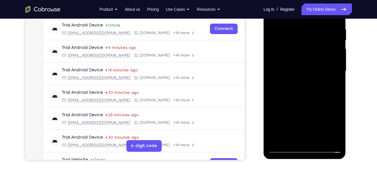
click at [299, 91] on div at bounding box center [305, 71] width 74 height 163
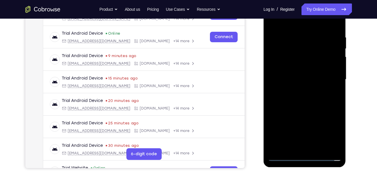
scroll to position [103, 0]
drag, startPoint x: 295, startPoint y: 36, endPoint x: 336, endPoint y: 26, distance: 42.6
click at [336, 26] on div at bounding box center [305, 79] width 74 height 163
click at [297, 37] on div at bounding box center [305, 79] width 74 height 163
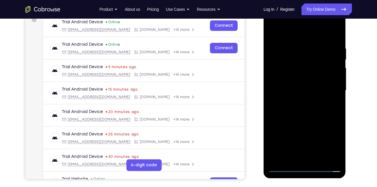
scroll to position [91, 0]
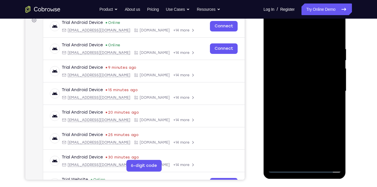
click at [333, 72] on div at bounding box center [305, 91] width 74 height 163
drag, startPoint x: 333, startPoint y: 84, endPoint x: 281, endPoint y: 72, distance: 52.9
click at [281, 72] on div at bounding box center [305, 91] width 74 height 163
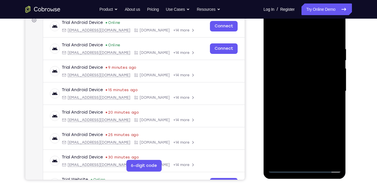
click at [332, 61] on div at bounding box center [305, 91] width 74 height 163
click at [334, 33] on div at bounding box center [305, 91] width 74 height 163
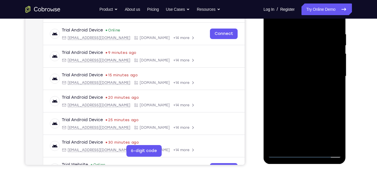
scroll to position [107, 0]
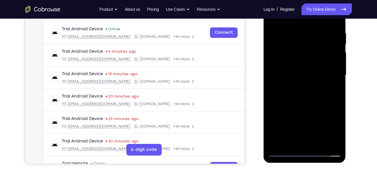
drag, startPoint x: 309, startPoint y: 105, endPoint x: 307, endPoint y: 56, distance: 48.5
click at [307, 56] on div at bounding box center [305, 75] width 74 height 163
click at [337, 60] on div at bounding box center [305, 75] width 74 height 163
click at [274, 121] on div at bounding box center [305, 75] width 74 height 163
drag, startPoint x: 313, startPoint y: 123, endPoint x: 308, endPoint y: 88, distance: 35.7
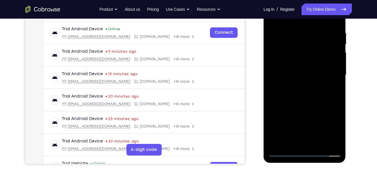
click at [308, 88] on div at bounding box center [305, 75] width 74 height 163
drag, startPoint x: 311, startPoint y: 120, endPoint x: 308, endPoint y: 86, distance: 33.7
click at [308, 86] on div at bounding box center [305, 75] width 74 height 163
drag, startPoint x: 313, startPoint y: 112, endPoint x: 313, endPoint y: 72, distance: 40.9
click at [313, 72] on div at bounding box center [305, 75] width 74 height 163
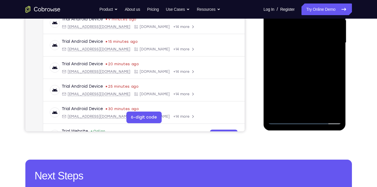
scroll to position [141, 0]
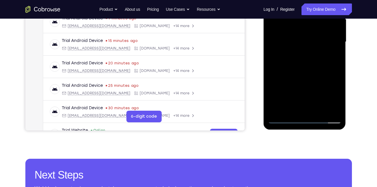
click at [337, 111] on div at bounding box center [305, 41] width 74 height 163
click at [320, 110] on div at bounding box center [305, 41] width 74 height 163
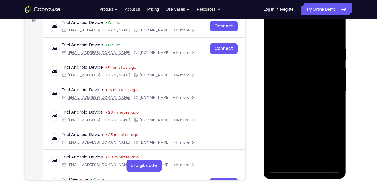
scroll to position [91, 0]
click at [309, 123] on div at bounding box center [305, 91] width 74 height 163
click at [292, 116] on div at bounding box center [305, 91] width 74 height 163
click at [280, 33] on div at bounding box center [305, 91] width 74 height 163
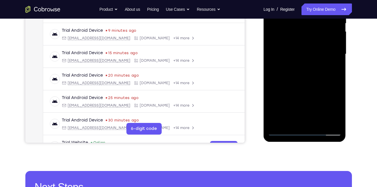
scroll to position [129, 0]
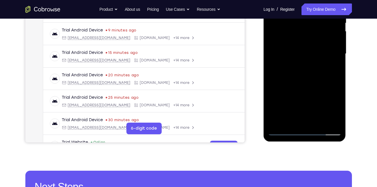
click at [286, 76] on div at bounding box center [305, 53] width 74 height 163
click at [271, 85] on div at bounding box center [305, 53] width 74 height 163
click at [285, 133] on div at bounding box center [305, 53] width 74 height 163
click at [282, 132] on div at bounding box center [305, 53] width 74 height 163
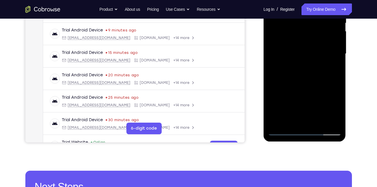
drag, startPoint x: 307, startPoint y: 103, endPoint x: 298, endPoint y: 69, distance: 35.0
click at [298, 69] on div at bounding box center [305, 53] width 74 height 163
drag, startPoint x: 303, startPoint y: 101, endPoint x: 298, endPoint y: 67, distance: 34.8
click at [298, 67] on div at bounding box center [305, 53] width 74 height 163
drag, startPoint x: 302, startPoint y: 95, endPoint x: 301, endPoint y: 72, distance: 23.1
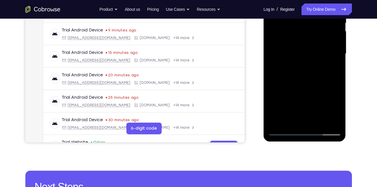
click at [301, 72] on div at bounding box center [305, 53] width 74 height 163
drag, startPoint x: 304, startPoint y: 93, endPoint x: 298, endPoint y: 57, distance: 36.3
click at [298, 57] on div at bounding box center [305, 53] width 74 height 163
drag, startPoint x: 304, startPoint y: 103, endPoint x: 303, endPoint y: 85, distance: 18.1
click at [303, 85] on div at bounding box center [305, 53] width 74 height 163
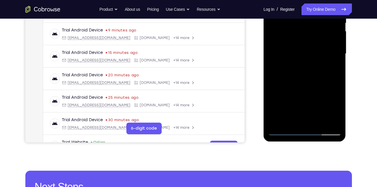
click at [310, 84] on div at bounding box center [305, 53] width 74 height 163
click at [284, 131] on div at bounding box center [305, 53] width 74 height 163
drag, startPoint x: 299, startPoint y: 97, endPoint x: 294, endPoint y: 52, distance: 46.1
click at [294, 52] on div at bounding box center [305, 53] width 74 height 163
drag, startPoint x: 303, startPoint y: 97, endPoint x: 297, endPoint y: 62, distance: 35.9
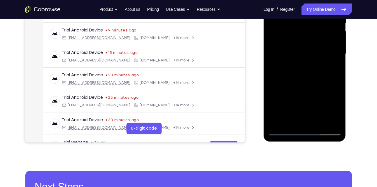
click at [297, 62] on div at bounding box center [305, 53] width 74 height 163
drag, startPoint x: 299, startPoint y: 102, endPoint x: 294, endPoint y: 58, distance: 43.4
click at [294, 58] on div at bounding box center [305, 53] width 74 height 163
drag, startPoint x: 302, startPoint y: 113, endPoint x: 294, endPoint y: 70, distance: 43.4
click at [294, 70] on div at bounding box center [305, 53] width 74 height 163
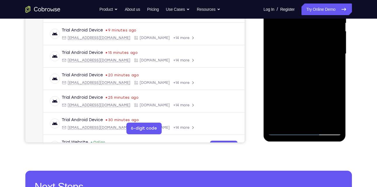
drag, startPoint x: 298, startPoint y: 100, endPoint x: 293, endPoint y: 57, distance: 43.5
click at [293, 57] on div at bounding box center [305, 53] width 74 height 163
drag, startPoint x: 299, startPoint y: 97, endPoint x: 290, endPoint y: 61, distance: 37.2
click at [290, 61] on div at bounding box center [305, 53] width 74 height 163
drag, startPoint x: 294, startPoint y: 105, endPoint x: 289, endPoint y: 63, distance: 42.4
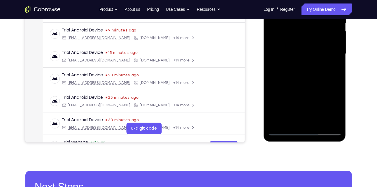
click at [289, 63] on div at bounding box center [305, 53] width 74 height 163
drag, startPoint x: 293, startPoint y: 113, endPoint x: 290, endPoint y: 73, distance: 39.8
click at [290, 73] on div at bounding box center [305, 53] width 74 height 163
drag, startPoint x: 291, startPoint y: 110, endPoint x: 289, endPoint y: 73, distance: 36.8
click at [289, 73] on div at bounding box center [305, 53] width 74 height 163
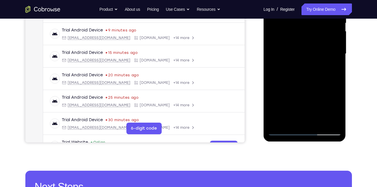
drag, startPoint x: 295, startPoint y: 101, endPoint x: 293, endPoint y: 66, distance: 35.7
click at [293, 66] on div at bounding box center [305, 53] width 74 height 163
drag, startPoint x: 294, startPoint y: 107, endPoint x: 291, endPoint y: 69, distance: 37.8
click at [291, 69] on div at bounding box center [305, 53] width 74 height 163
drag, startPoint x: 294, startPoint y: 108, endPoint x: 290, endPoint y: 77, distance: 31.1
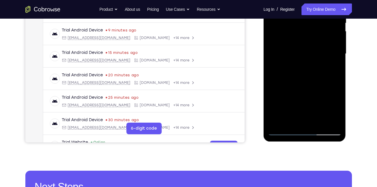
click at [290, 77] on div at bounding box center [305, 53] width 74 height 163
drag, startPoint x: 293, startPoint y: 116, endPoint x: 288, endPoint y: 83, distance: 33.6
click at [288, 83] on div at bounding box center [305, 53] width 74 height 163
drag, startPoint x: 292, startPoint y: 114, endPoint x: 289, endPoint y: 74, distance: 39.8
click at [289, 74] on div at bounding box center [305, 53] width 74 height 163
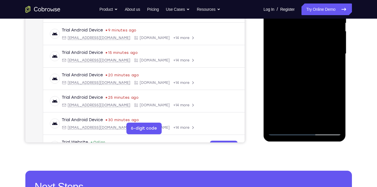
drag, startPoint x: 297, startPoint y: 111, endPoint x: 295, endPoint y: 79, distance: 31.6
click at [295, 79] on div at bounding box center [305, 53] width 74 height 163
drag, startPoint x: 303, startPoint y: 107, endPoint x: 301, endPoint y: 75, distance: 31.6
click at [301, 75] on div at bounding box center [305, 53] width 74 height 163
drag, startPoint x: 305, startPoint y: 101, endPoint x: 301, endPoint y: 68, distance: 33.9
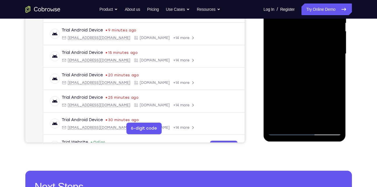
click at [301, 68] on div at bounding box center [305, 53] width 74 height 163
click at [284, 131] on div at bounding box center [305, 53] width 74 height 163
click at [332, 122] on div at bounding box center [305, 53] width 74 height 163
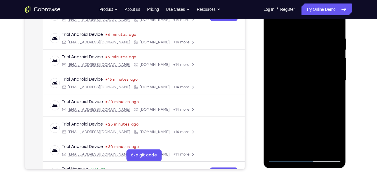
scroll to position [102, 0]
drag, startPoint x: 306, startPoint y: 43, endPoint x: 309, endPoint y: 108, distance: 64.6
click at [309, 108] on div at bounding box center [305, 80] width 74 height 163
drag, startPoint x: 307, startPoint y: 61, endPoint x: 308, endPoint y: 131, distance: 70.1
click at [308, 131] on div at bounding box center [305, 80] width 74 height 163
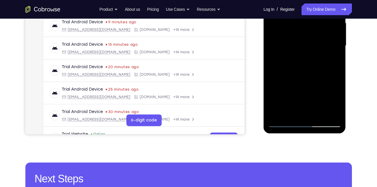
scroll to position [138, 0]
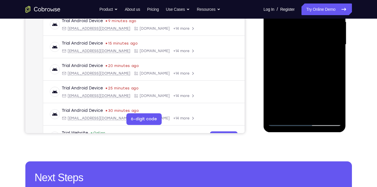
click at [337, 111] on div at bounding box center [305, 44] width 74 height 163
click at [322, 114] on div at bounding box center [305, 44] width 74 height 163
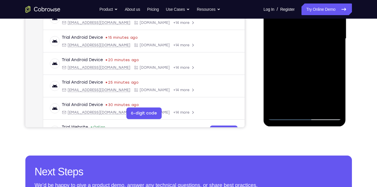
scroll to position [144, 0]
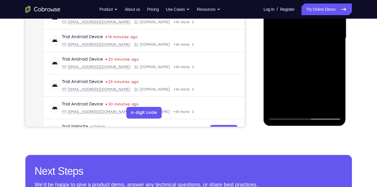
click at [283, 117] on div at bounding box center [305, 38] width 74 height 163
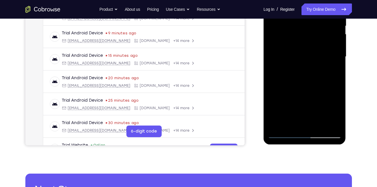
click at [284, 41] on div at bounding box center [305, 56] width 74 height 163
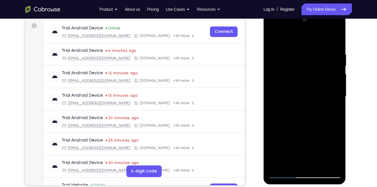
scroll to position [77, 0]
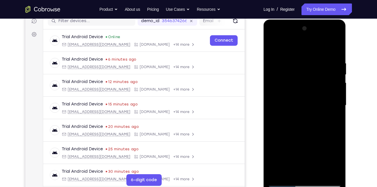
click at [336, 63] on div at bounding box center [305, 105] width 74 height 163
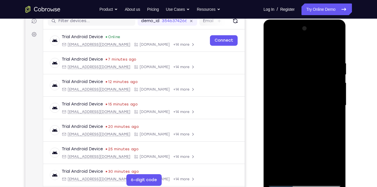
click at [336, 63] on div at bounding box center [305, 105] width 74 height 163
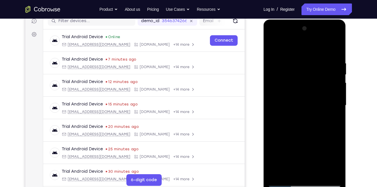
click at [336, 63] on div at bounding box center [305, 105] width 74 height 163
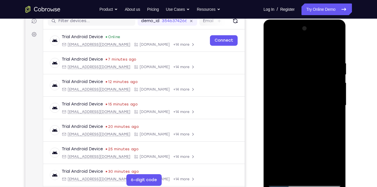
click at [336, 63] on div at bounding box center [305, 105] width 74 height 163
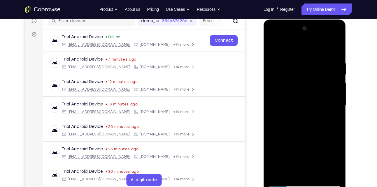
click at [336, 63] on div at bounding box center [305, 105] width 74 height 163
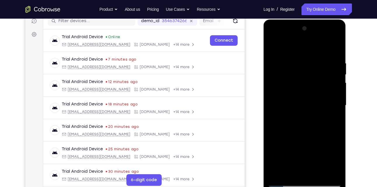
click at [336, 63] on div at bounding box center [305, 105] width 74 height 163
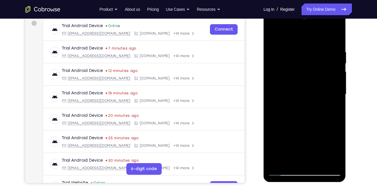
scroll to position [87, 0]
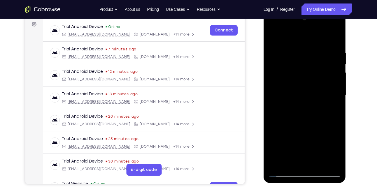
click at [335, 54] on div at bounding box center [305, 95] width 74 height 163
click at [336, 22] on div at bounding box center [305, 95] width 74 height 163
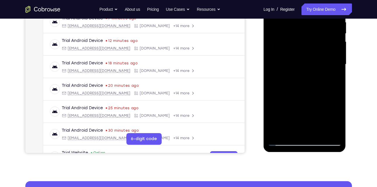
scroll to position [123, 0]
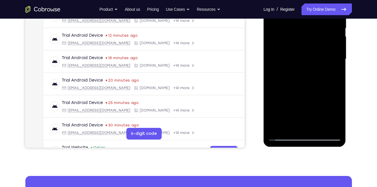
click at [316, 127] on div at bounding box center [305, 59] width 74 height 163
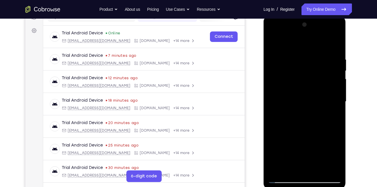
scroll to position [77, 0]
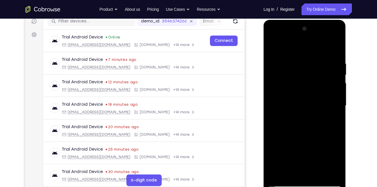
drag, startPoint x: 274, startPoint y: 47, endPoint x: 525, endPoint y: 61, distance: 252.0
click at [274, 47] on div at bounding box center [305, 105] width 74 height 163
click at [295, 55] on div at bounding box center [305, 105] width 74 height 163
click at [336, 64] on div at bounding box center [305, 105] width 74 height 163
click at [331, 73] on div at bounding box center [305, 105] width 74 height 163
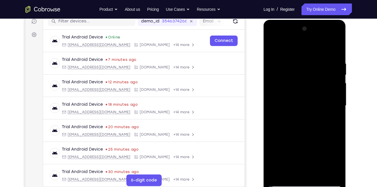
click at [331, 73] on div at bounding box center [305, 105] width 74 height 163
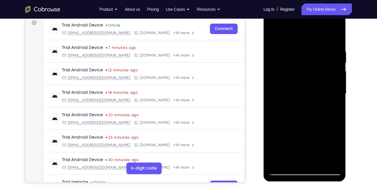
scroll to position [89, 0]
click at [333, 36] on div at bounding box center [305, 93] width 74 height 163
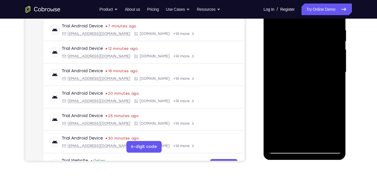
scroll to position [111, 0]
drag, startPoint x: 318, startPoint y: 90, endPoint x: 318, endPoint y: 65, distance: 26.0
click at [318, 65] on div at bounding box center [305, 71] width 74 height 163
click at [334, 70] on div at bounding box center [305, 71] width 74 height 163
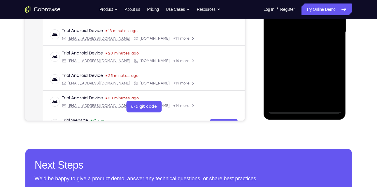
scroll to position [151, 0]
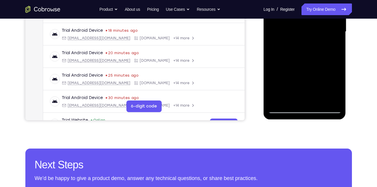
click at [320, 103] on div at bounding box center [305, 31] width 74 height 163
